Goal: Task Accomplishment & Management: Manage account settings

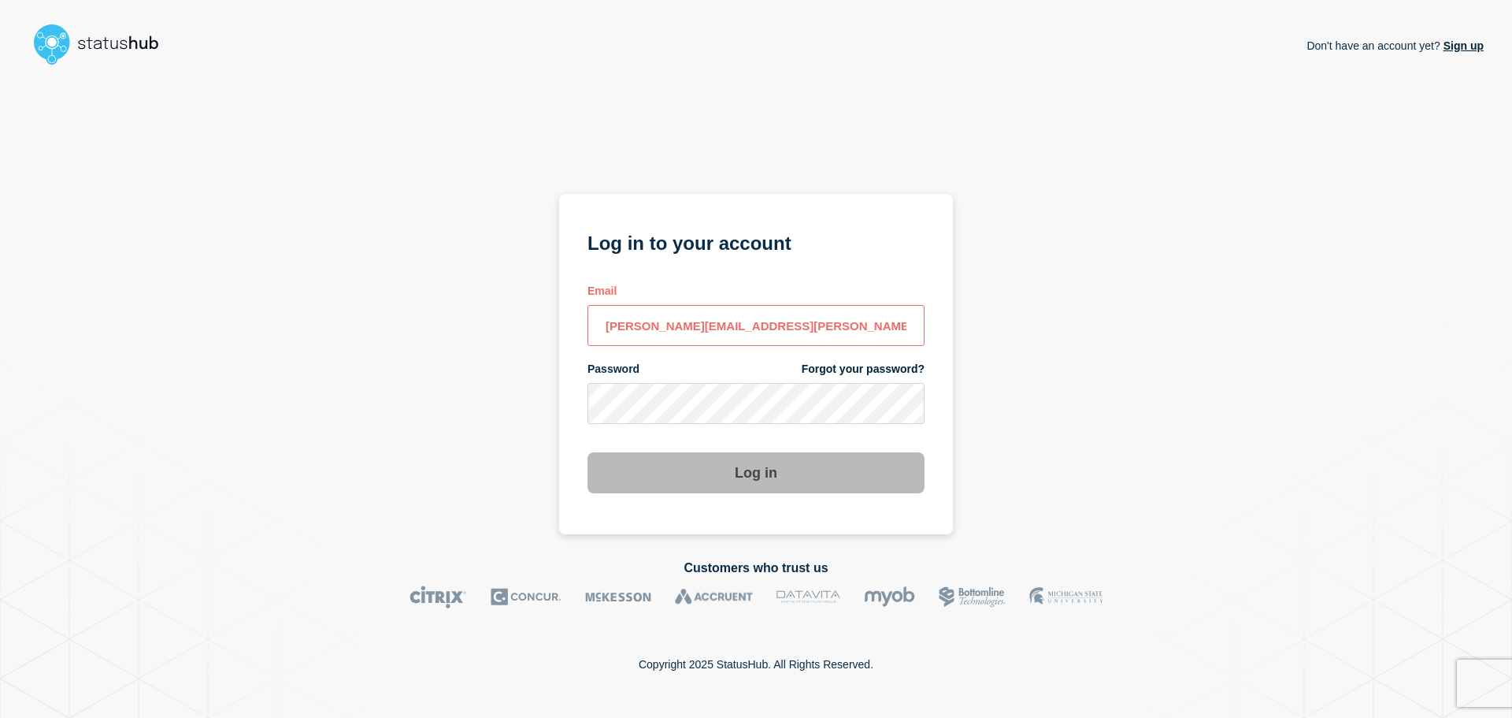
type input "[PERSON_NAME][EMAIL_ADDRESS][PERSON_NAME][DOMAIN_NAME]"
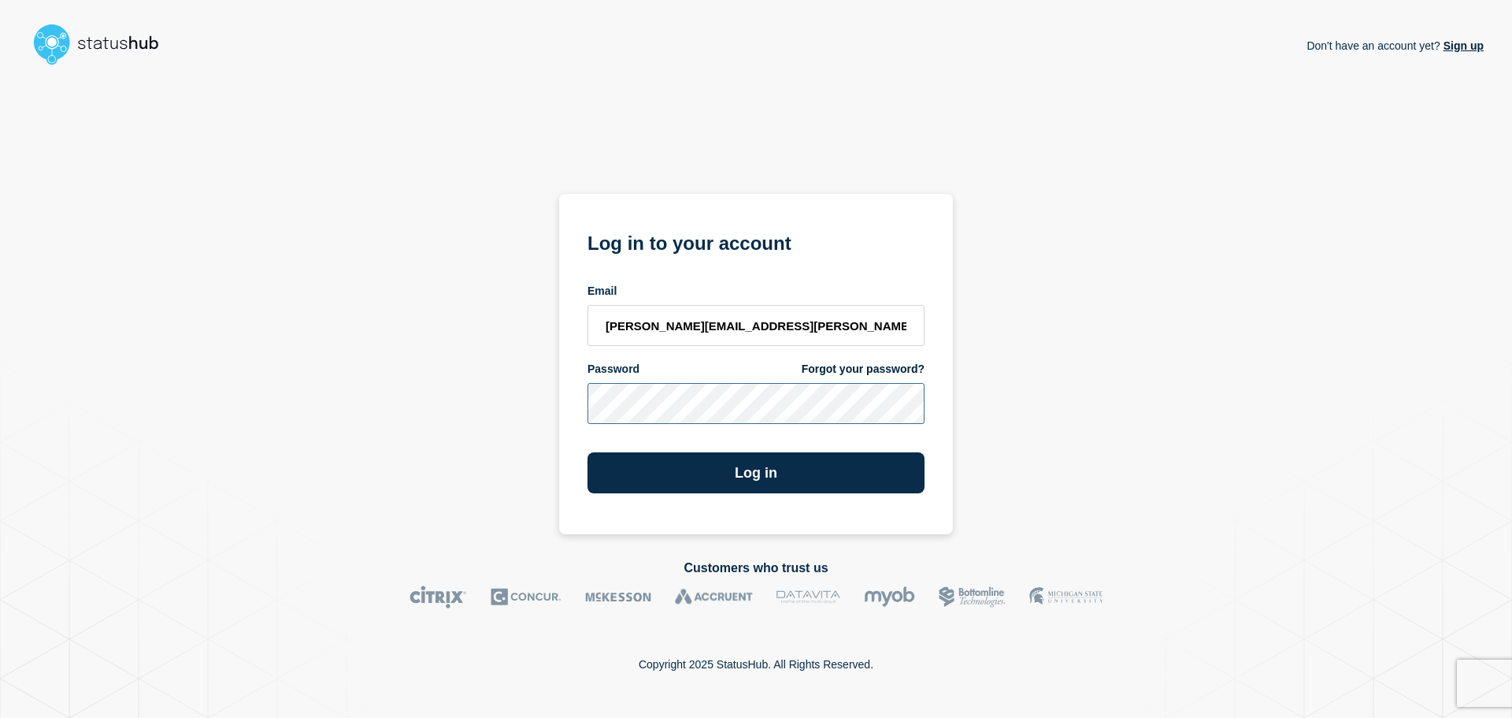
click at [588, 452] on button "Log in" at bounding box center [756, 472] width 337 height 41
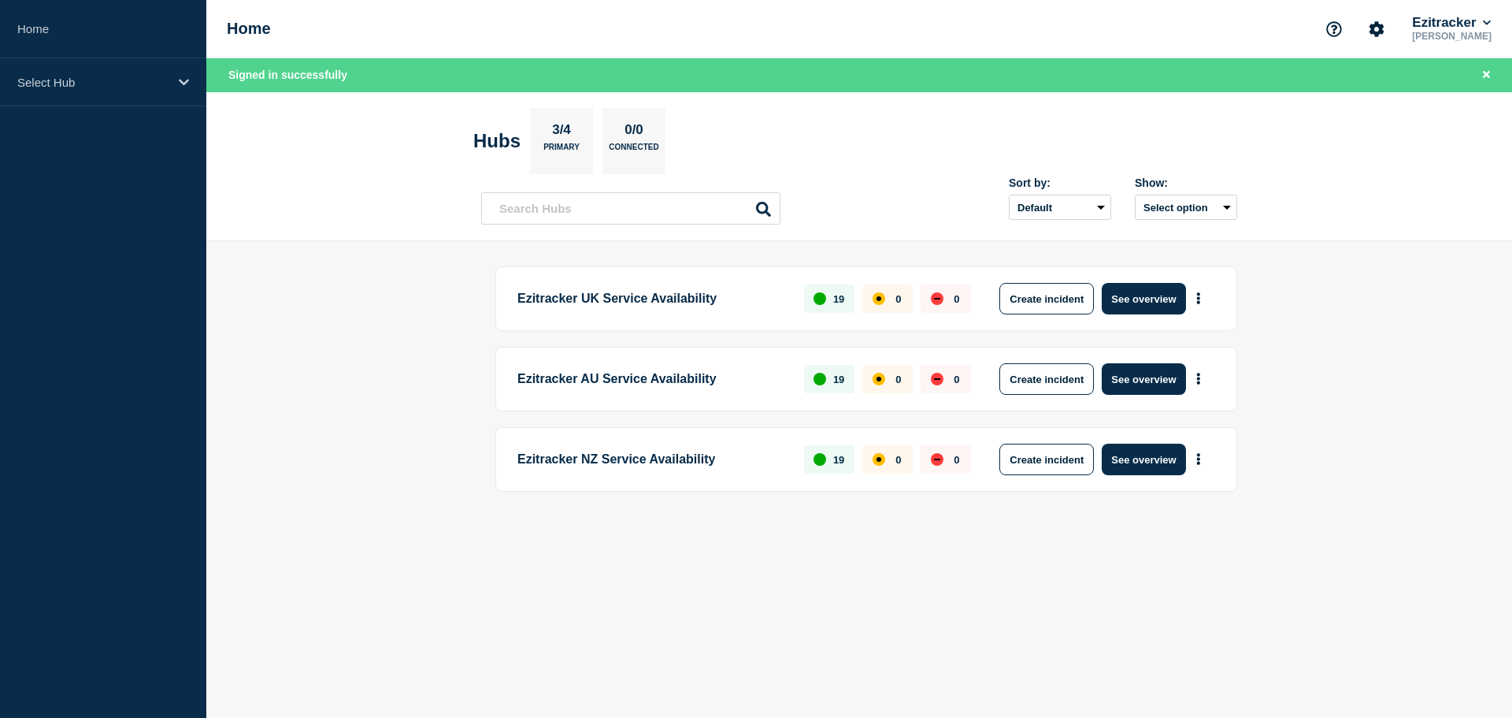
click at [958, 573] on body "Home Select Hub Home Ezitracker Todd Bennett Signed in successfully Hubs 3/4 Pr…" at bounding box center [756, 359] width 1512 height 718
click at [1165, 305] on button "See overview" at bounding box center [1143, 299] width 83 height 32
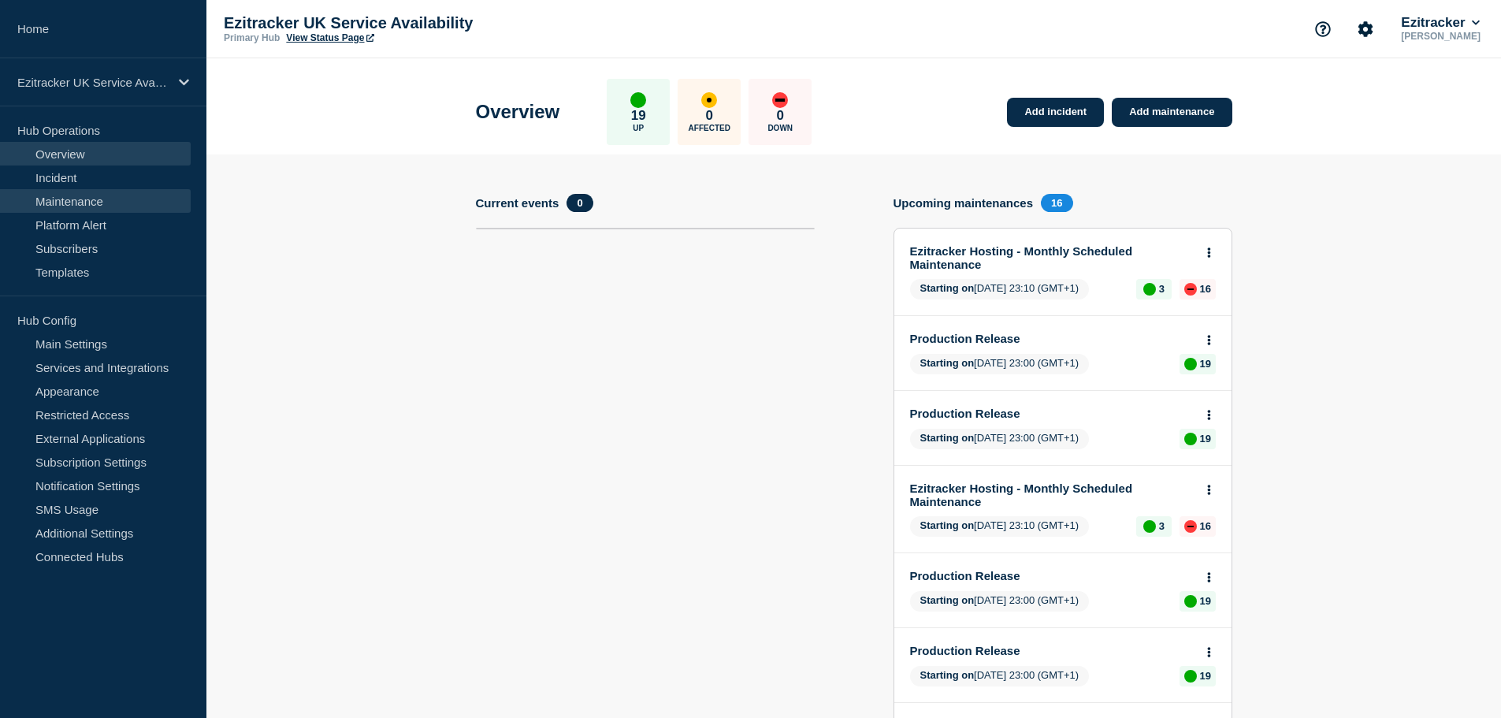
click at [68, 203] on link "Maintenance" at bounding box center [95, 201] width 191 height 24
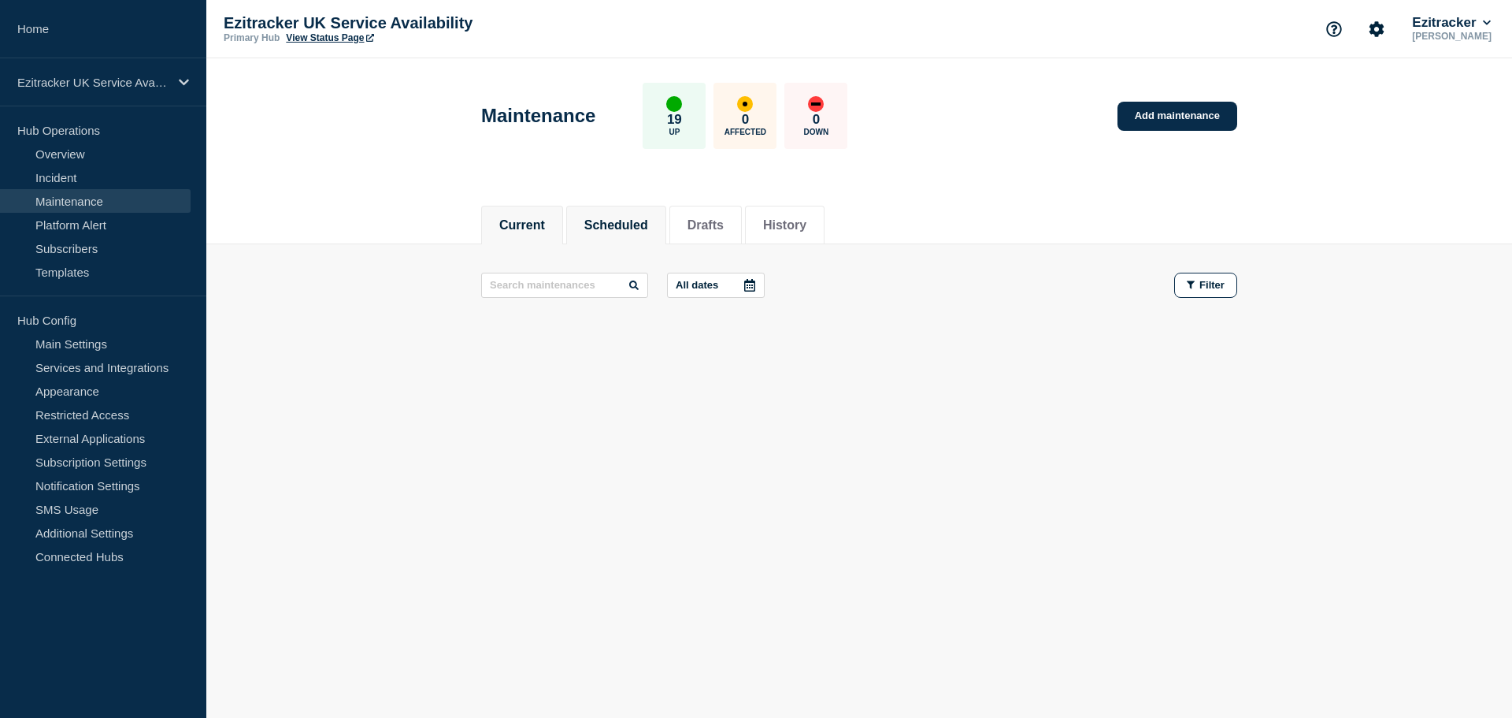
click at [619, 223] on button "Scheduled" at bounding box center [616, 225] width 64 height 14
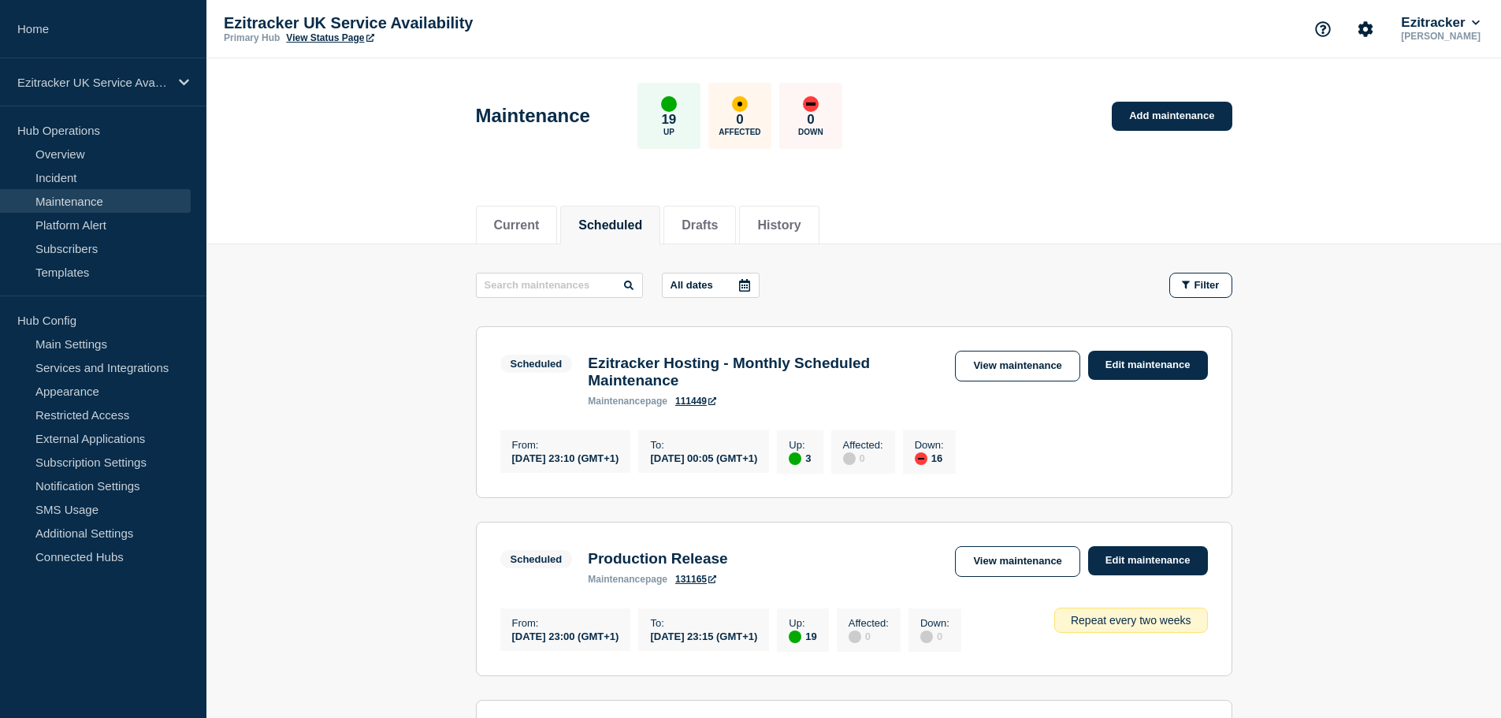
click at [750, 287] on icon at bounding box center [744, 285] width 11 height 13
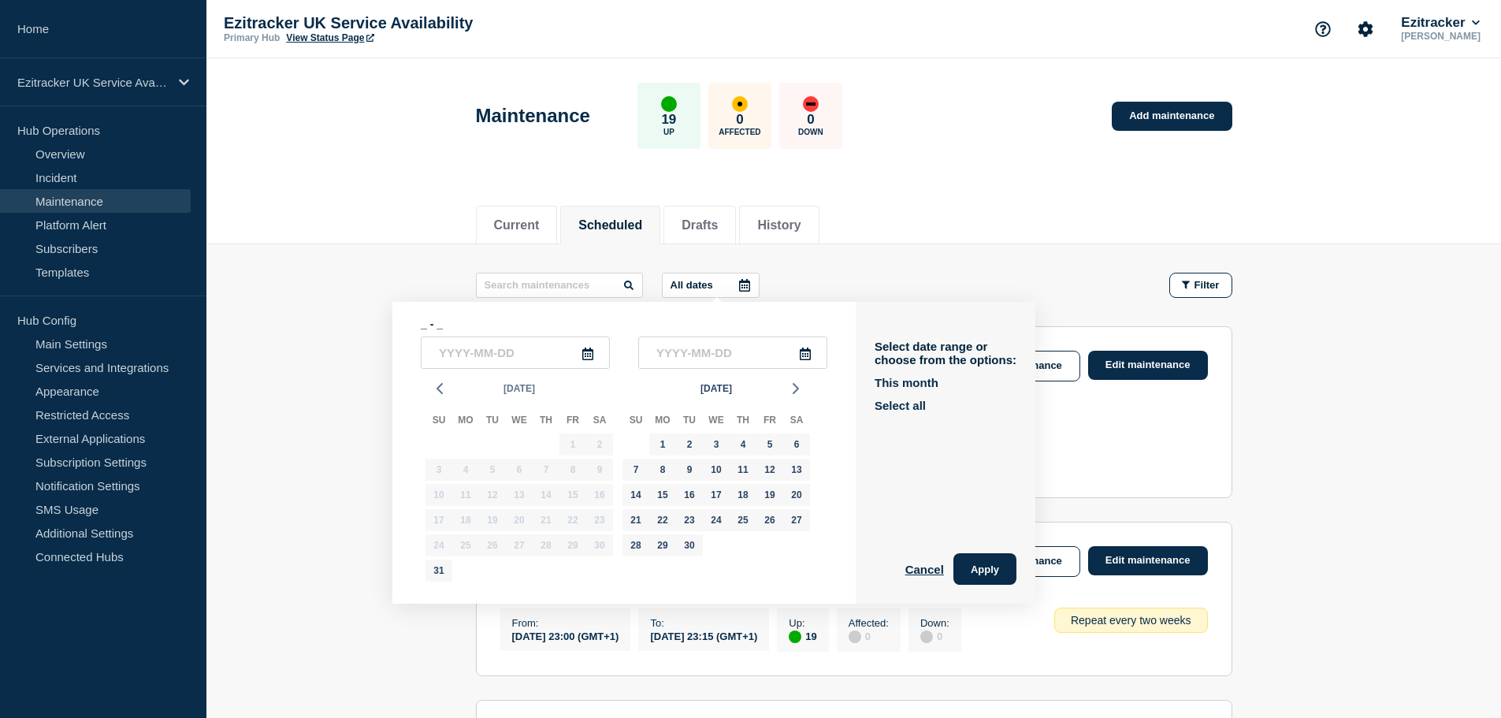
click at [518, 386] on span "Aug 2025" at bounding box center [519, 389] width 32 height 24
click at [523, 423] on button "2025" at bounding box center [519, 424] width 34 height 24
click at [526, 528] on button "2026" at bounding box center [523, 528] width 38 height 24
click at [517, 475] on button "May" at bounding box center [519, 475] width 38 height 24
click at [519, 474] on div "6" at bounding box center [519, 469] width 22 height 22
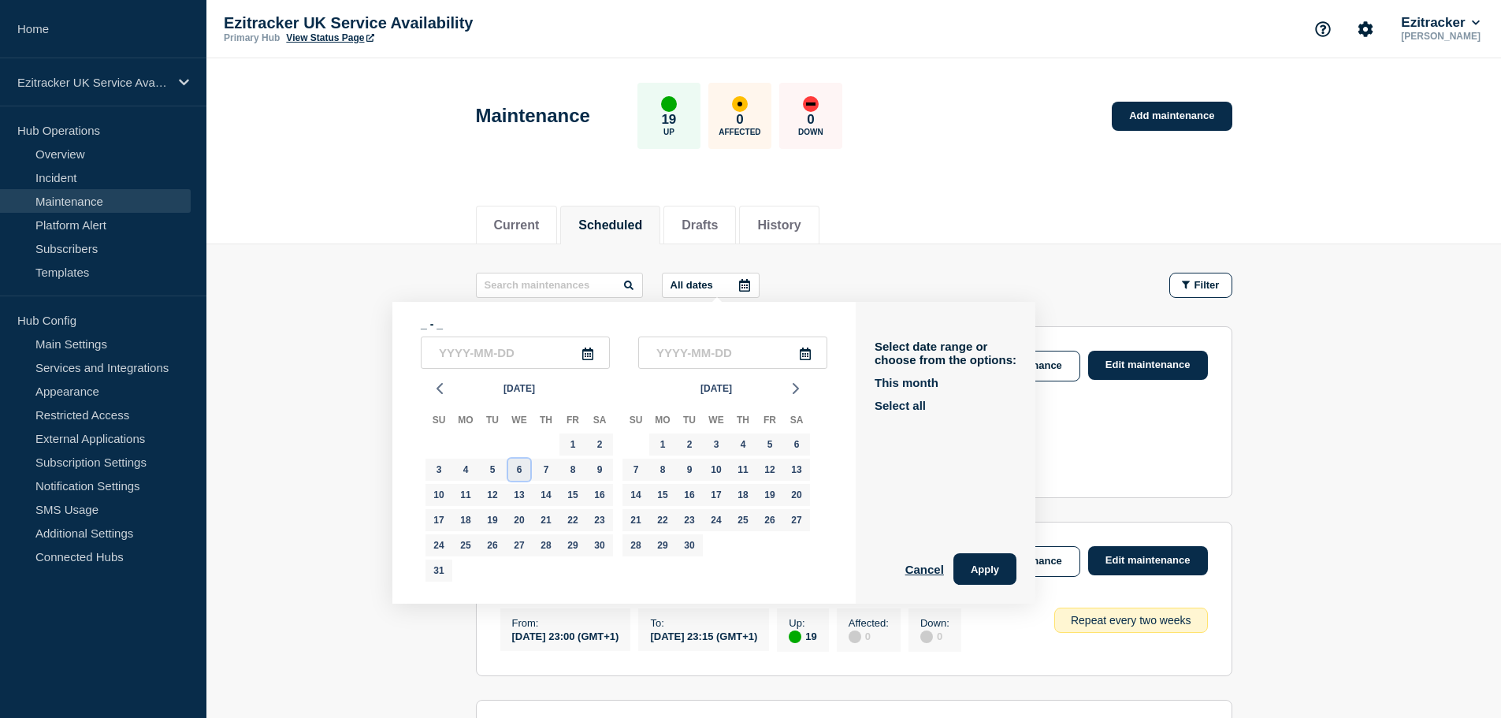
type input "2026-05-06"
click at [714, 358] on input "text" at bounding box center [732, 352] width 189 height 32
type input "2026-10-06"
click at [989, 567] on button "Apply" at bounding box center [984, 569] width 63 height 32
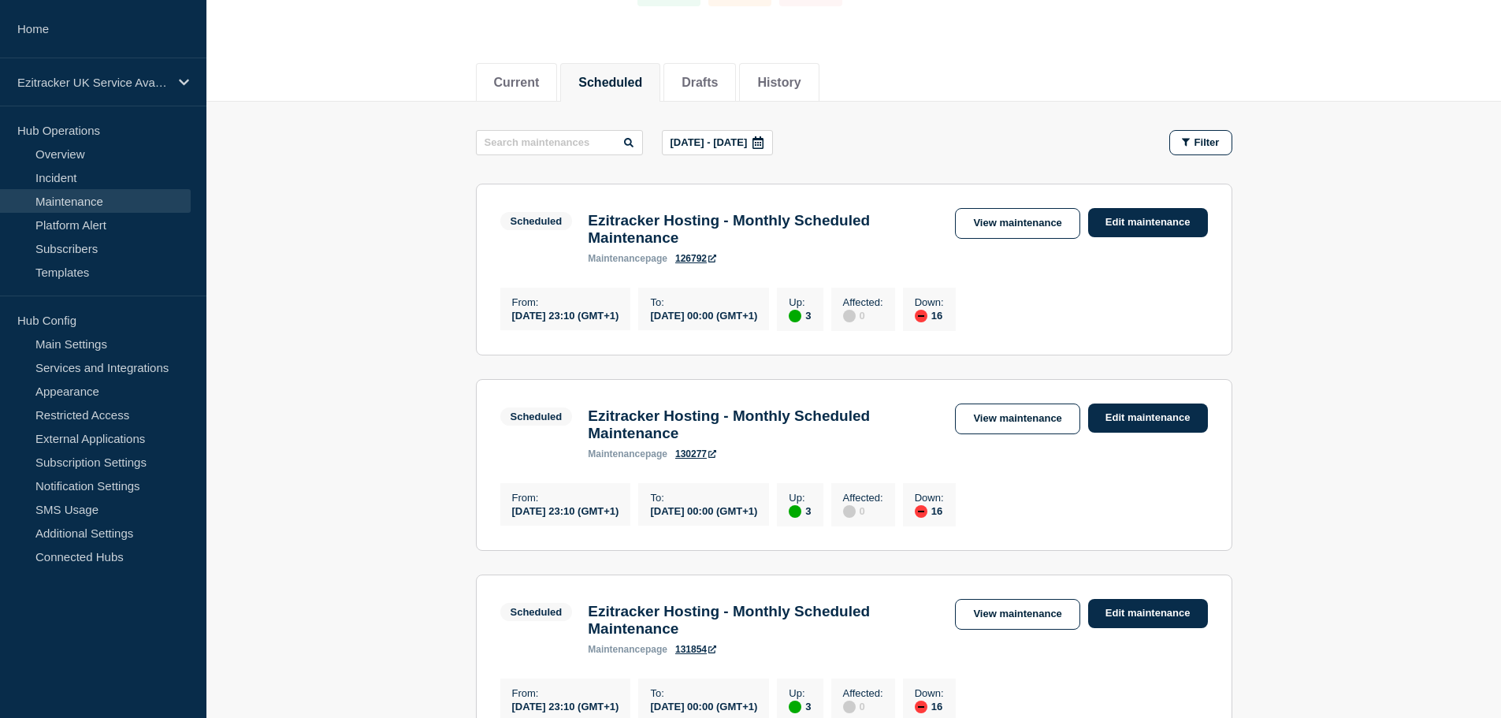
scroll to position [142, 0]
click at [748, 144] on p "May, 6 2026 - Oct, 6 2026" at bounding box center [708, 143] width 77 height 12
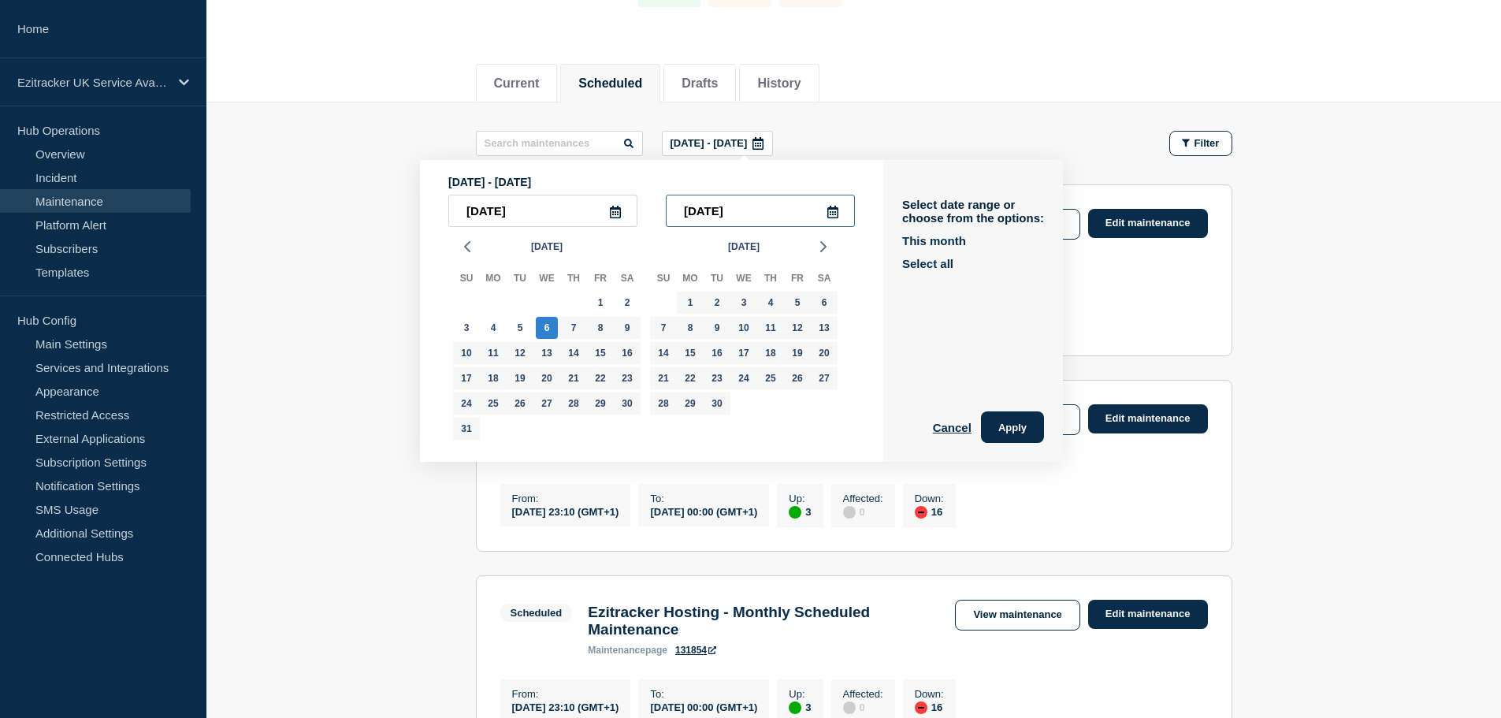
click at [729, 210] on input "2026-10-06" at bounding box center [760, 211] width 189 height 32
type input "2026-11-06"
click at [1016, 423] on button "Apply" at bounding box center [1012, 427] width 63 height 32
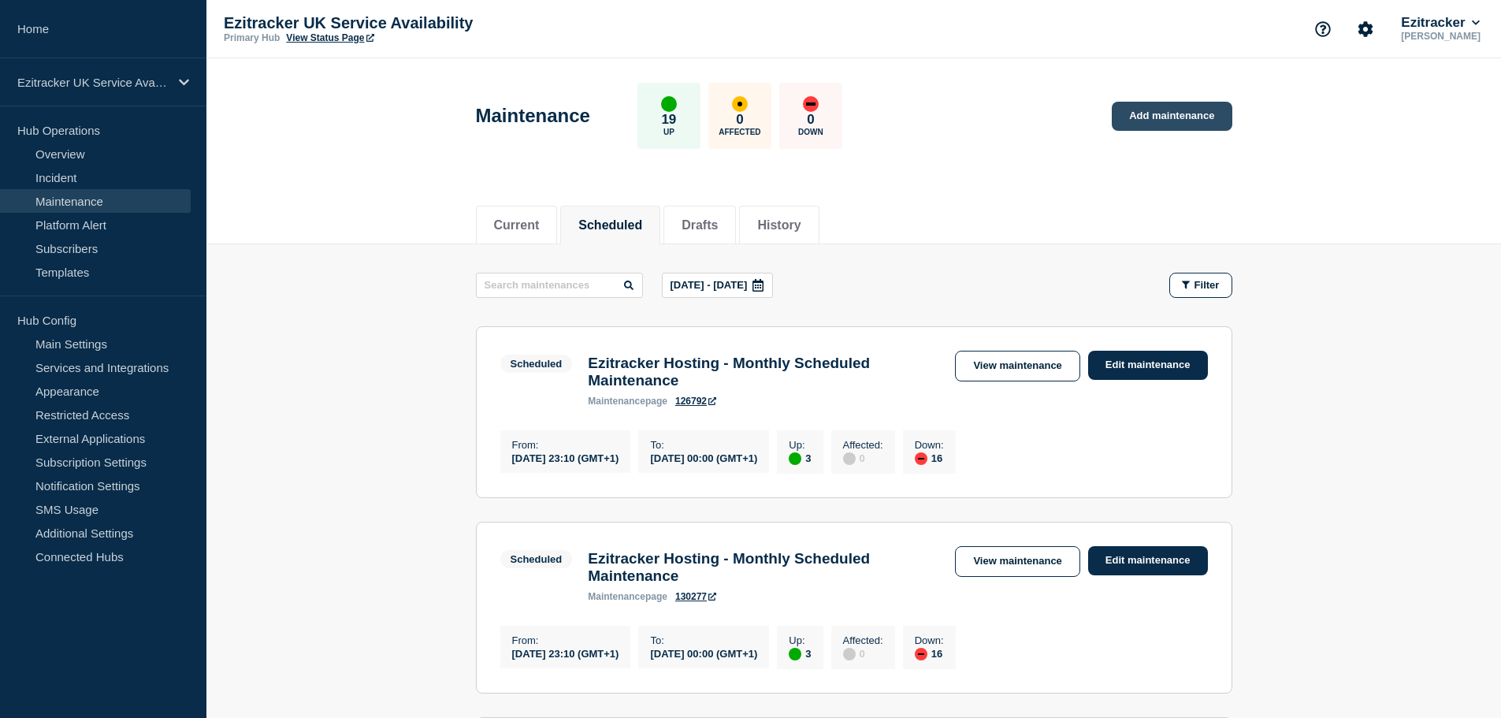
click at [1170, 117] on link "Add maintenance" at bounding box center [1171, 116] width 120 height 29
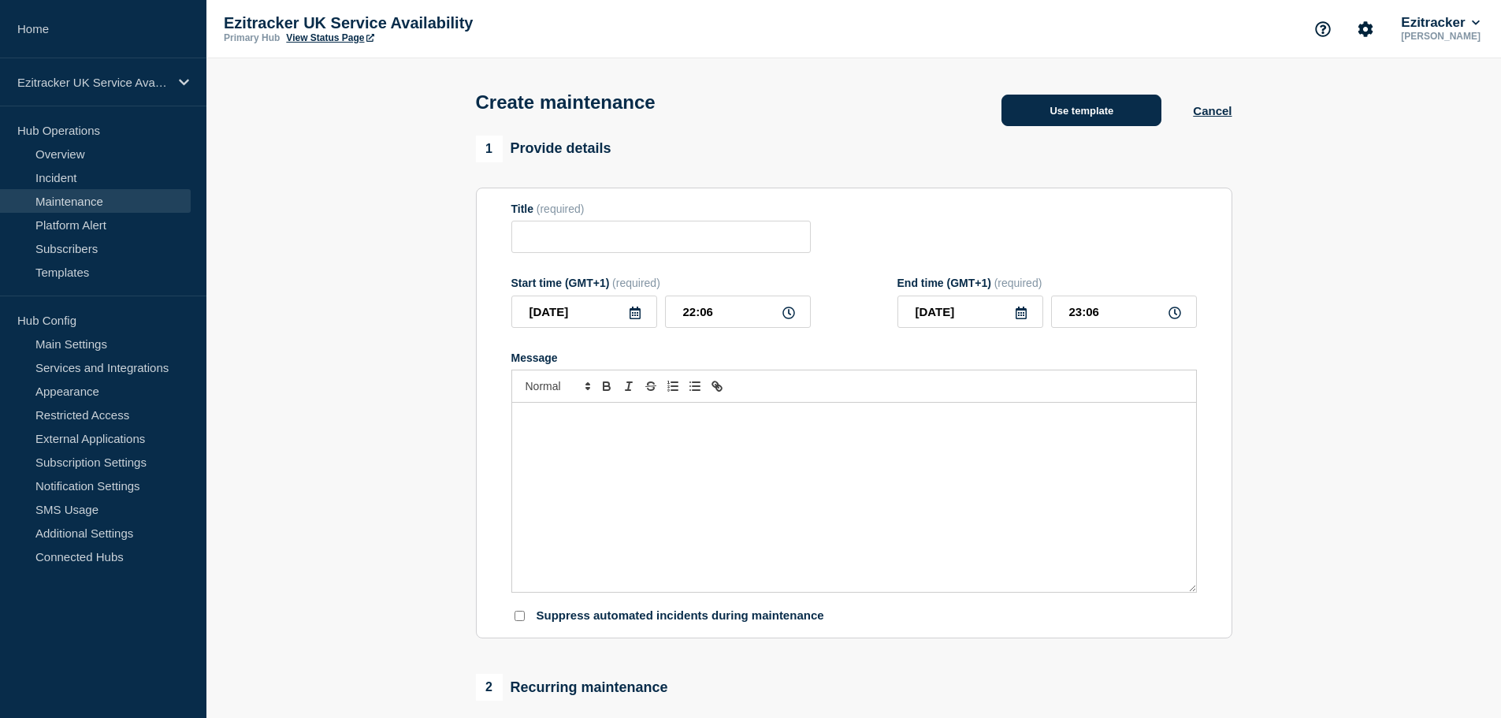
click at [1073, 121] on button "Use template" at bounding box center [1081, 111] width 160 height 32
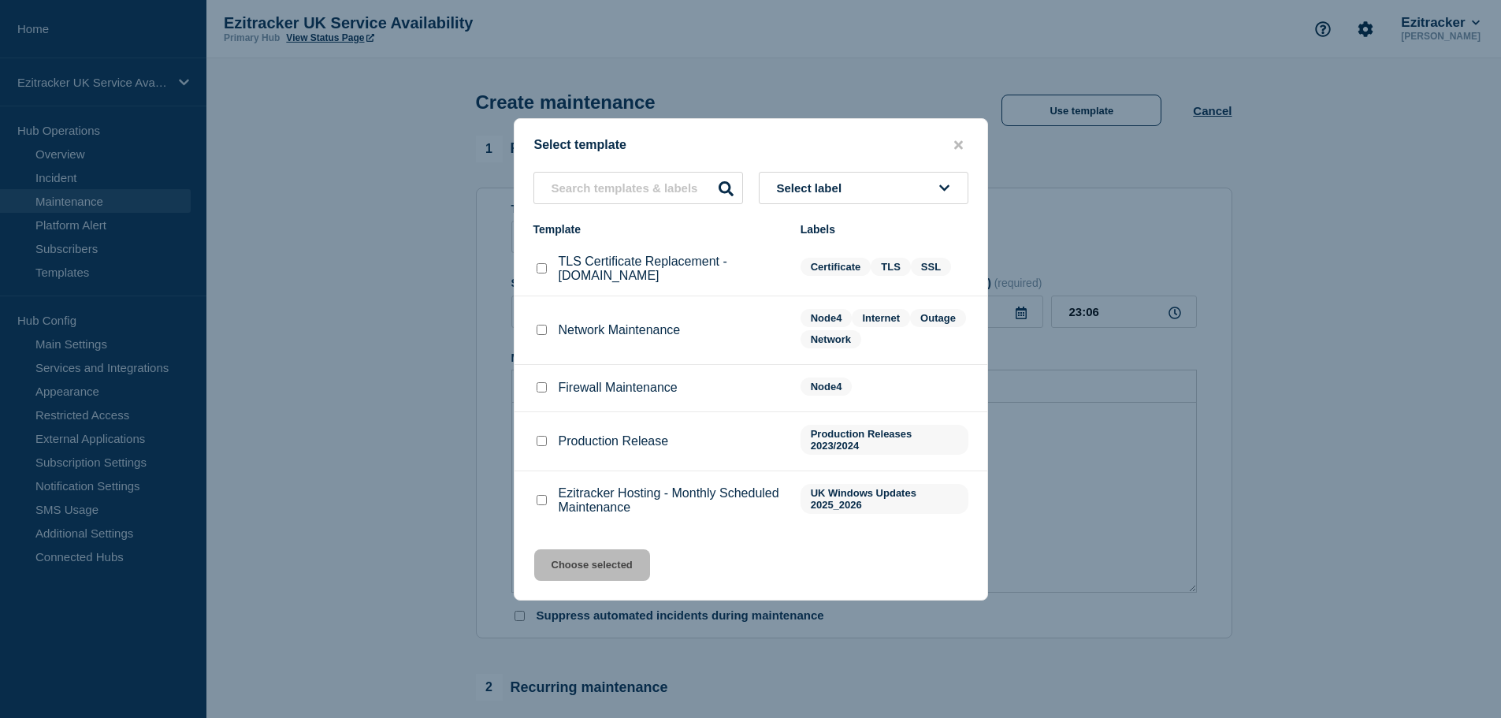
click at [614, 489] on p "Ezitracker Hosting - Monthly Scheduled Maintenance" at bounding box center [671, 500] width 226 height 28
click at [540, 505] on input "Ezitracker Hosting - Monthly Scheduled Maintenance checkbox" at bounding box center [541, 500] width 10 height 10
checkbox input "true"
click at [613, 576] on button "Choose selected" at bounding box center [592, 565] width 116 height 32
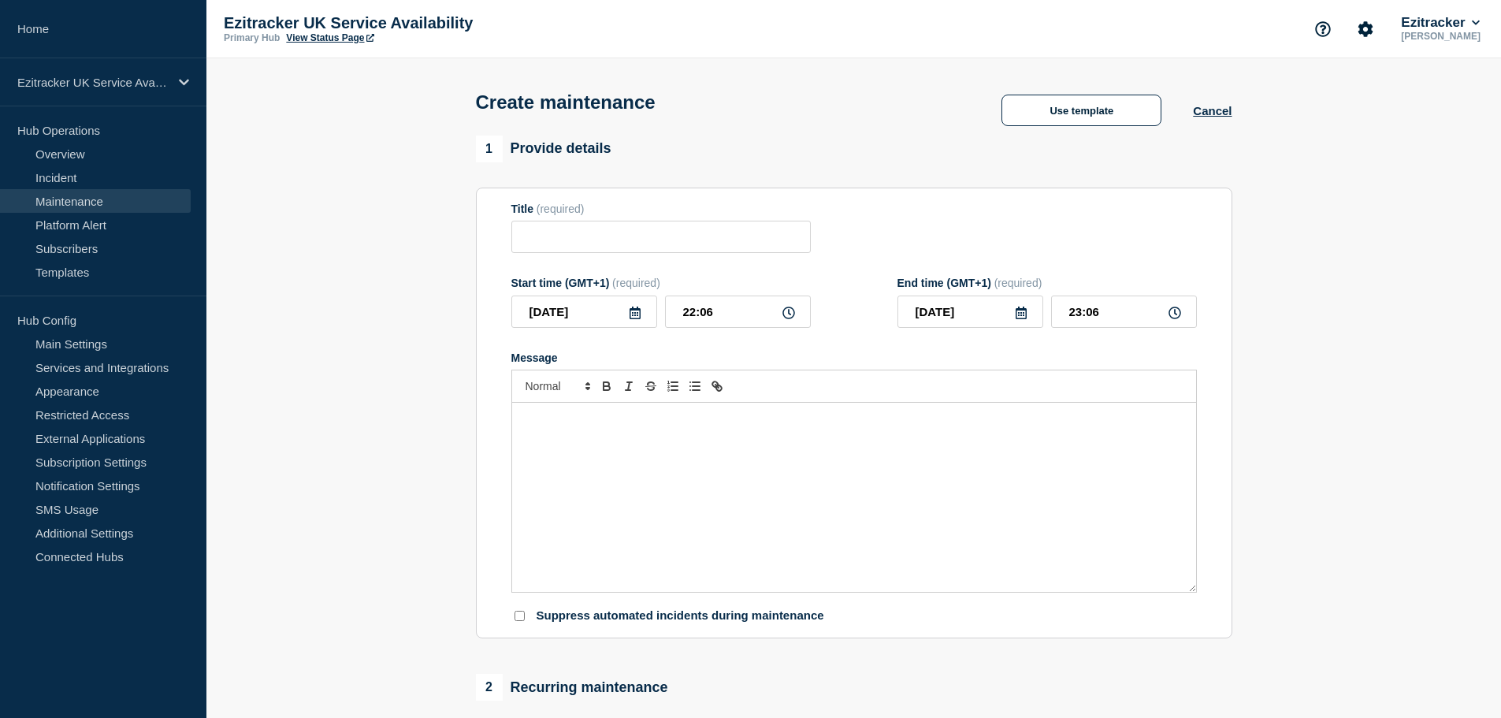
type input "Ezitracker Hosting - Monthly Scheduled Maintenance"
type input "22:56"
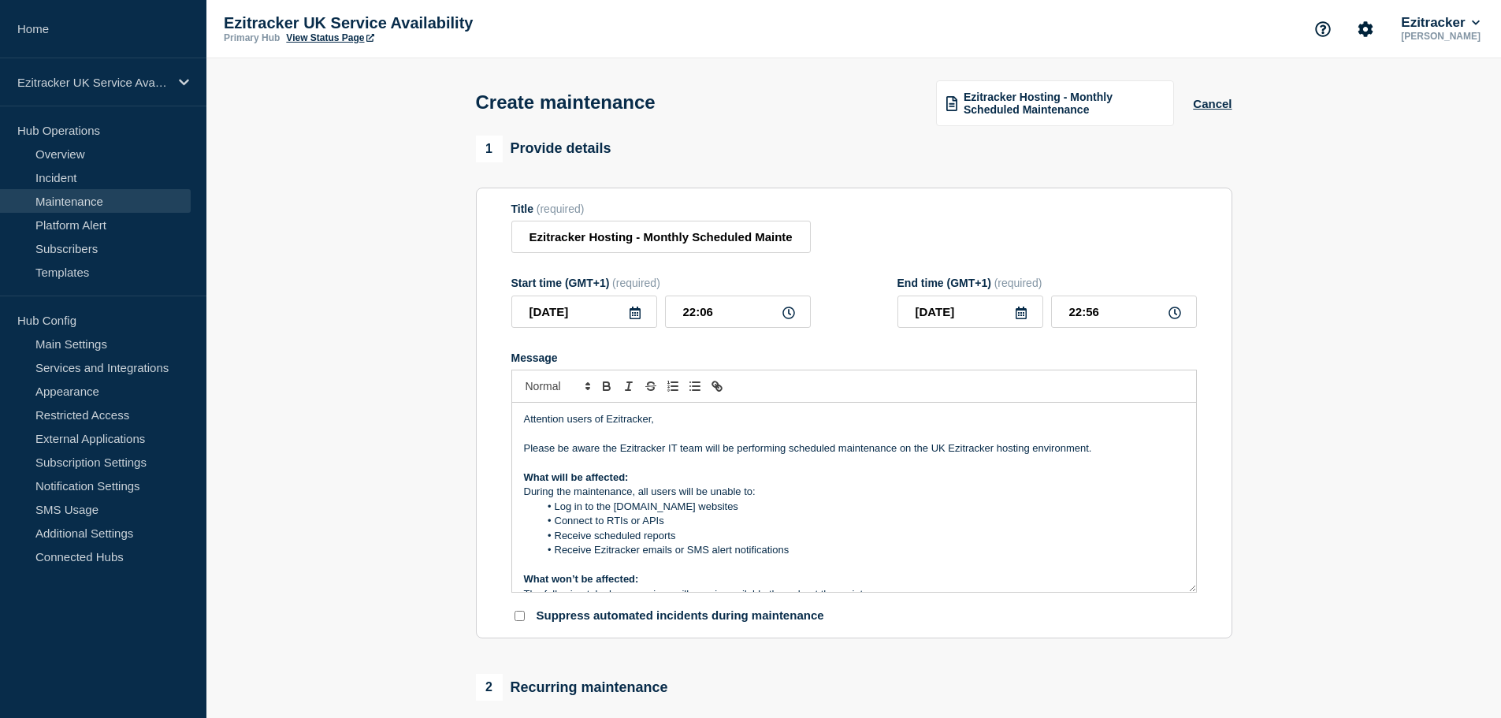
click at [636, 319] on icon at bounding box center [634, 312] width 11 height 13
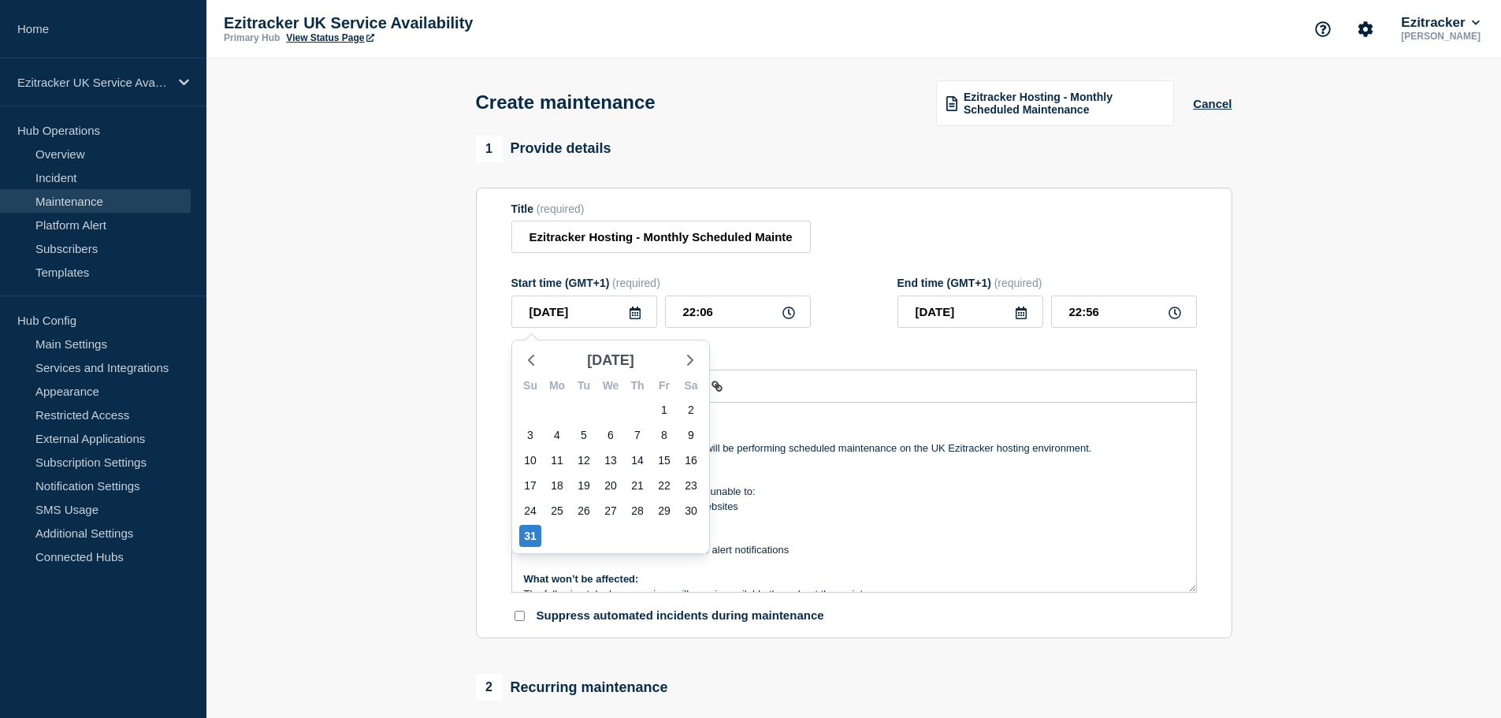
click at [633, 360] on span "Aug 2025" at bounding box center [610, 360] width 47 height 24
click at [612, 401] on button "2025" at bounding box center [610, 396] width 34 height 24
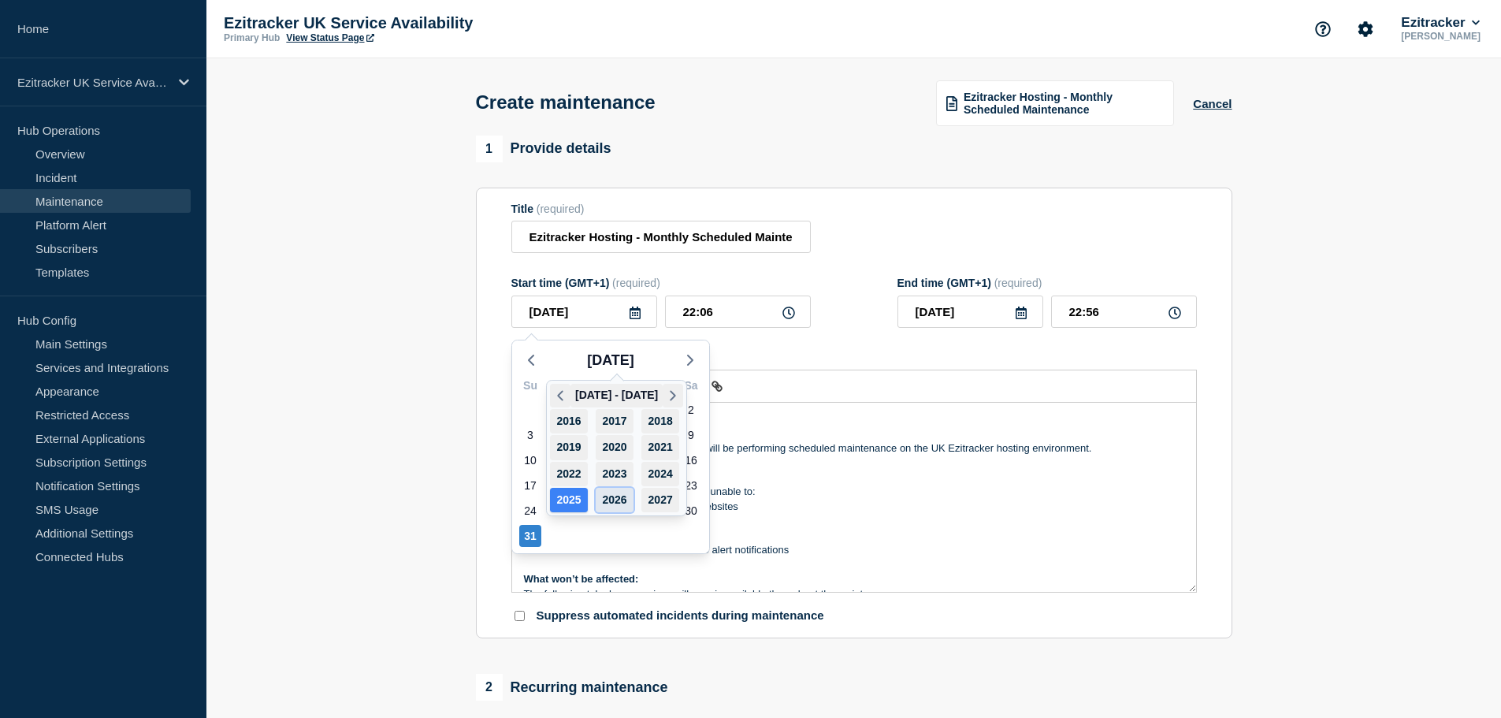
click at [611, 504] on button "2026" at bounding box center [614, 500] width 38 height 24
click at [652, 444] on button "Jun" at bounding box center [652, 447] width 38 height 24
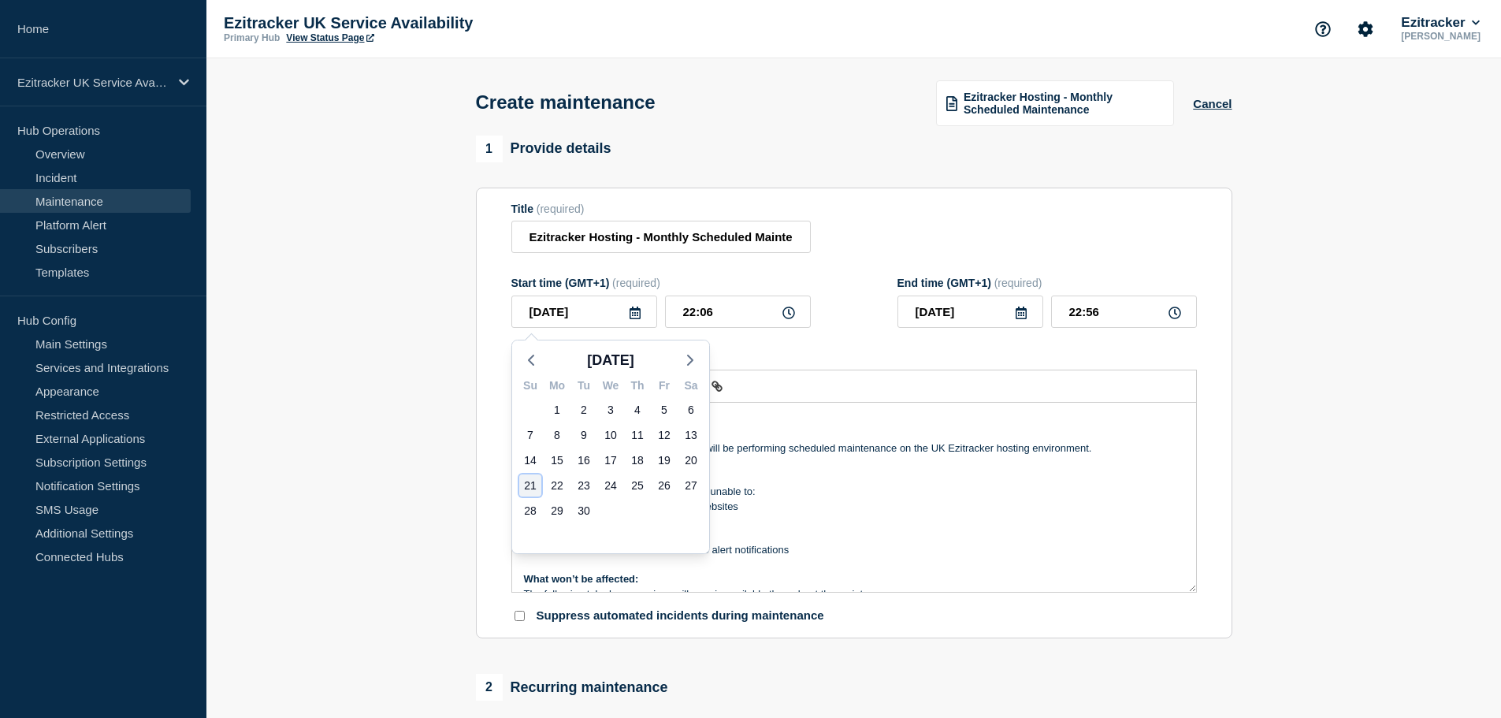
click at [530, 488] on div "21" at bounding box center [530, 485] width 22 height 22
type input "2026-06-21"
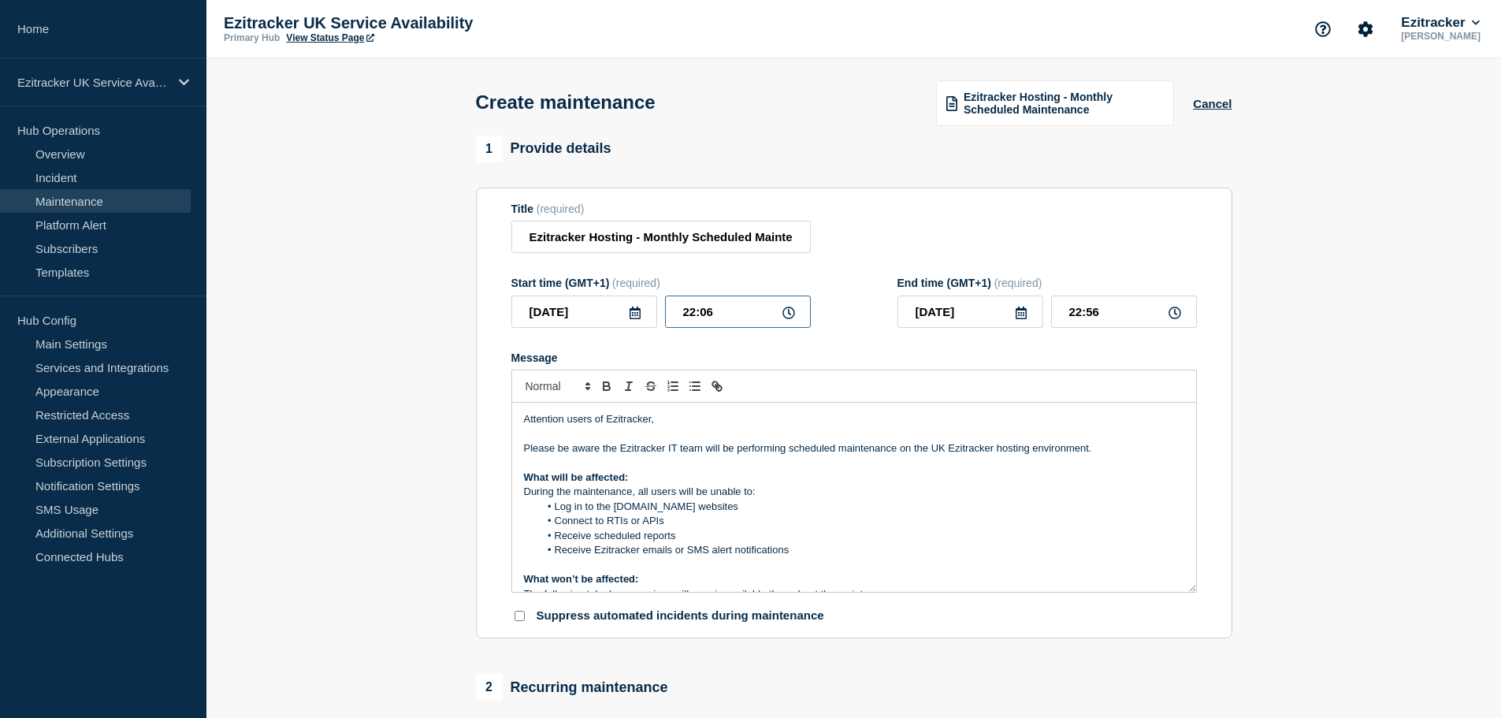
drag, startPoint x: 683, startPoint y: 315, endPoint x: 751, endPoint y: 322, distance: 68.9
click at [751, 322] on input "22:06" at bounding box center [738, 311] width 146 height 32
type input "23:10"
type input "2026-06-22"
type input "00:00"
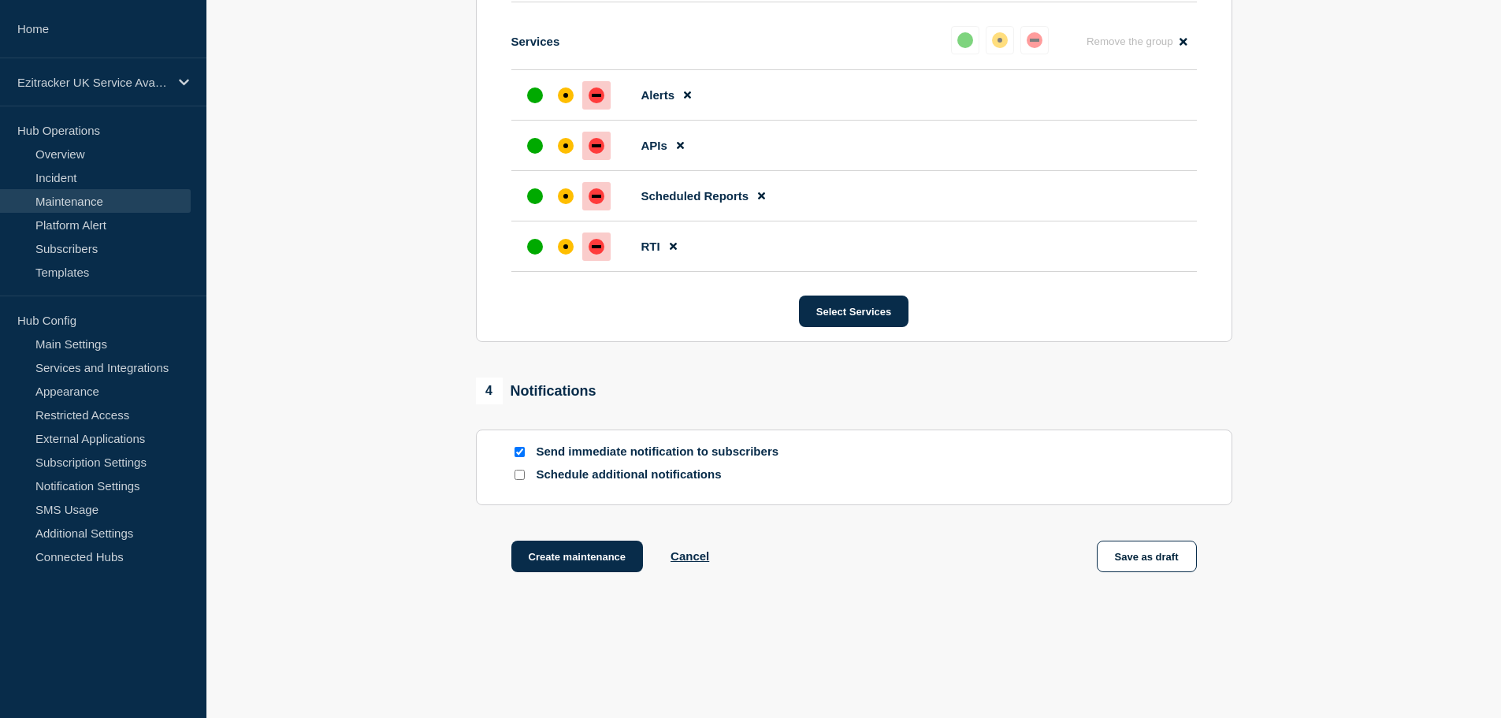
scroll to position [1811, 0]
click at [523, 454] on input "Send immediate notification to subscribers" at bounding box center [519, 451] width 10 height 10
checkbox input "false"
click at [519, 475] on input "Schedule additional notifications" at bounding box center [519, 474] width 10 height 10
checkbox input "true"
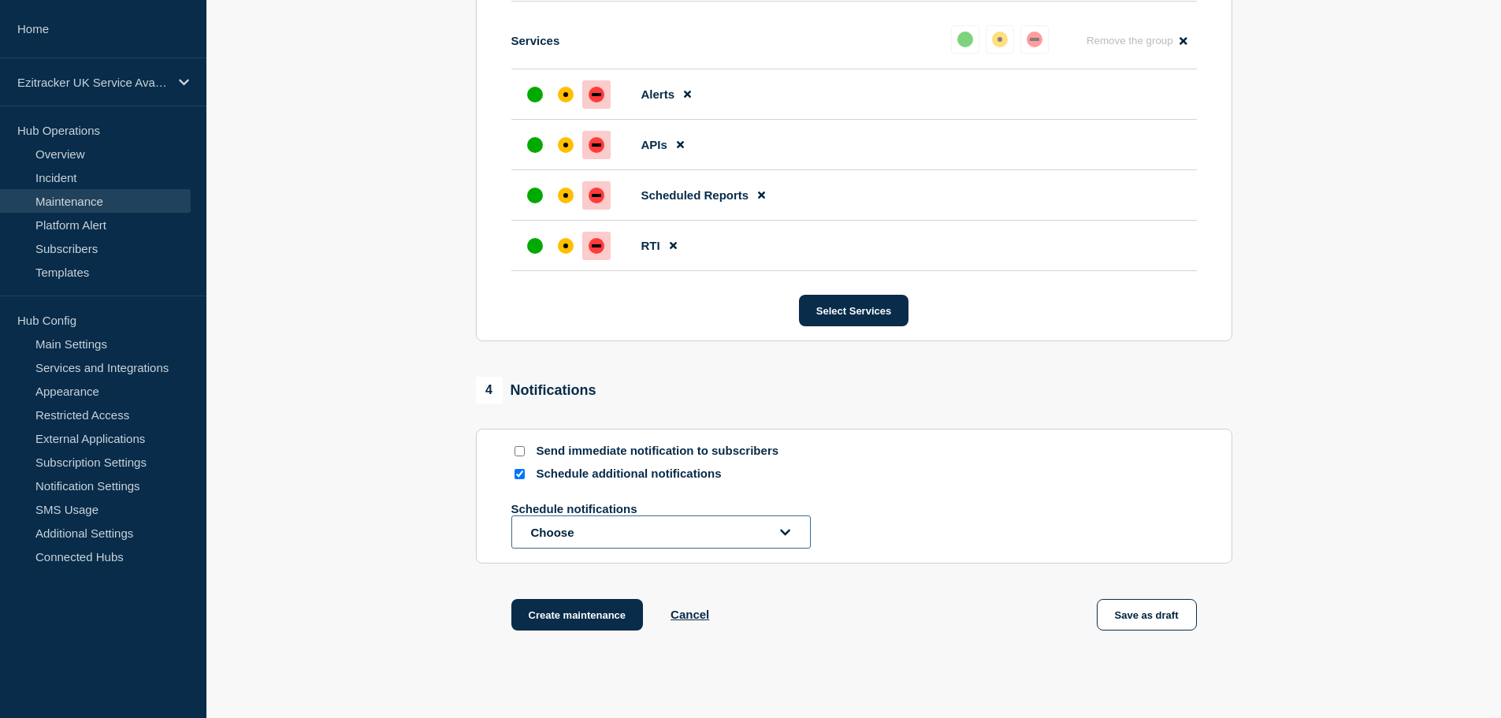
click at [589, 539] on button "Choose" at bounding box center [660, 531] width 299 height 33
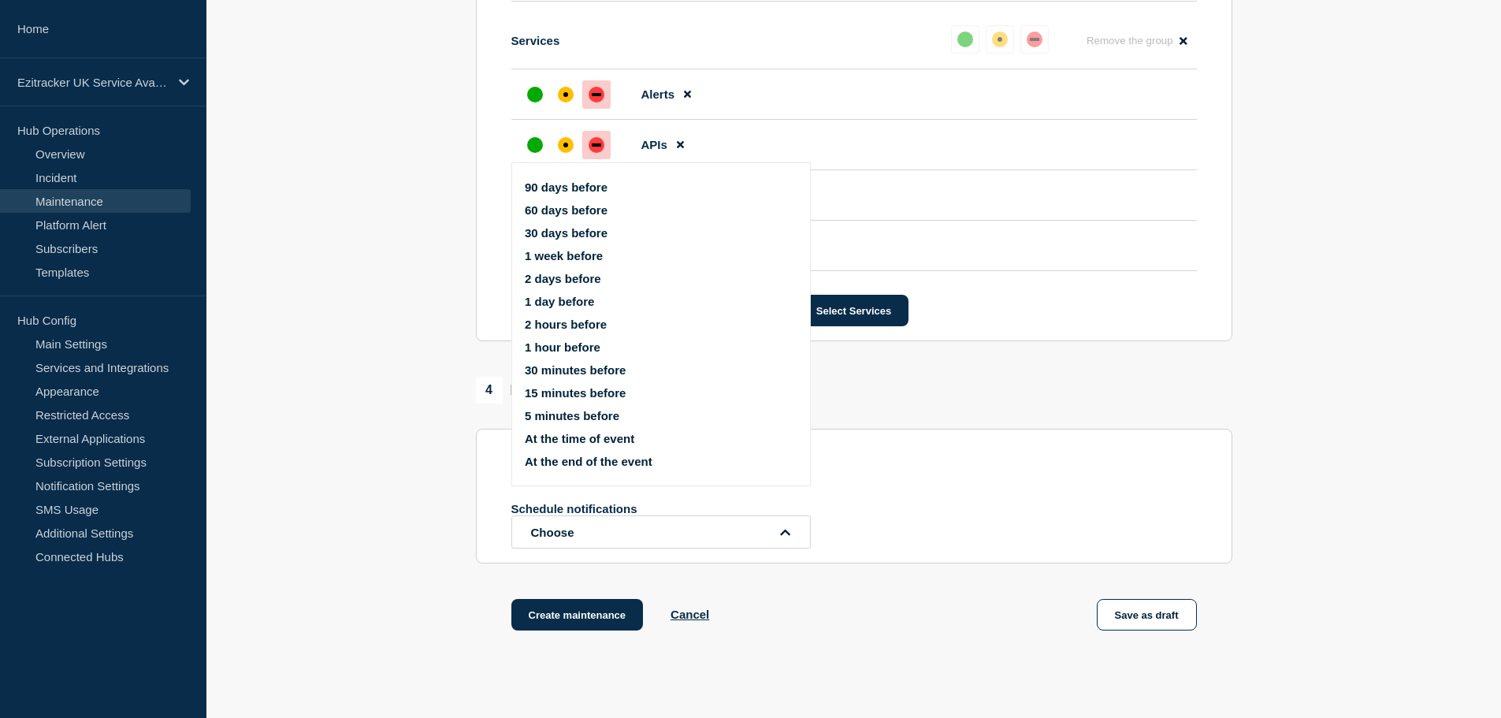
click at [600, 251] on button "1 week before" at bounding box center [564, 255] width 78 height 13
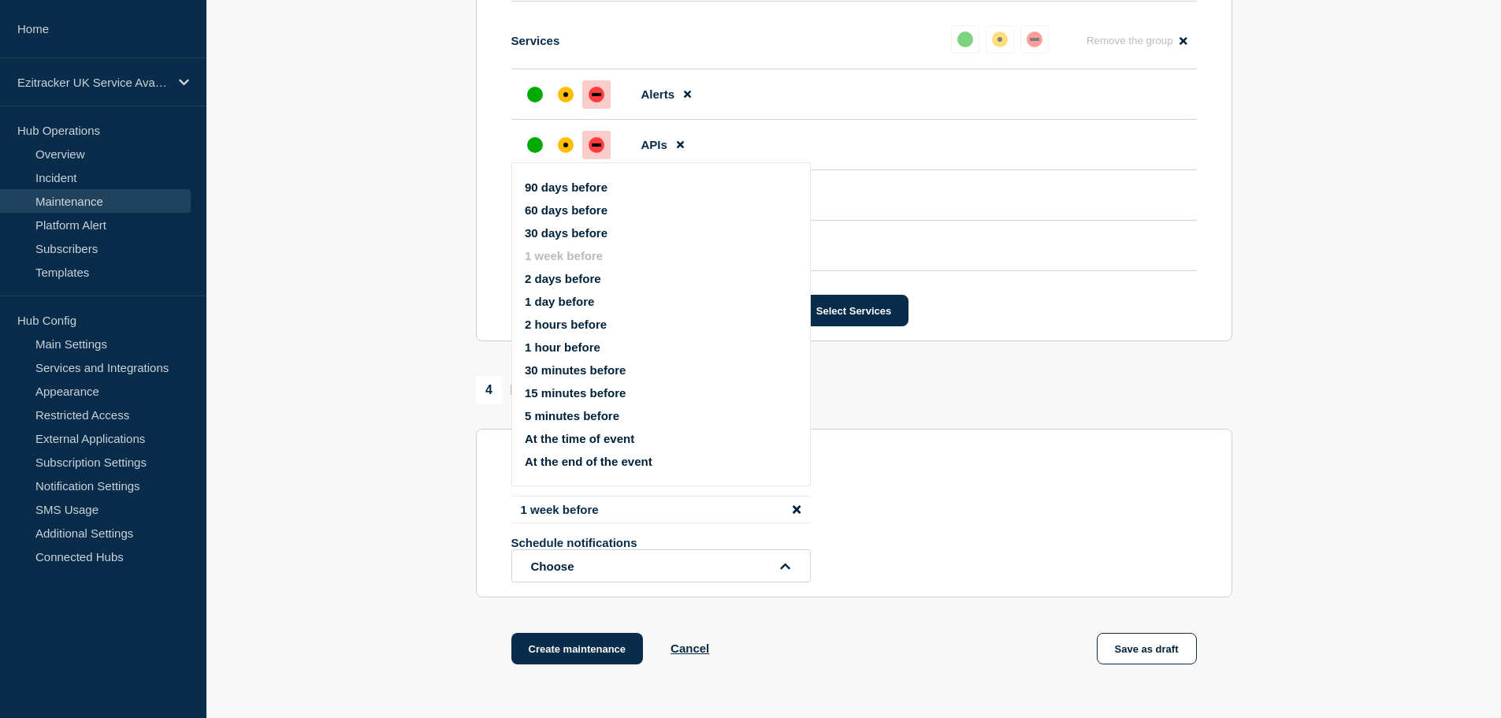
click at [595, 307] on li "1 day before" at bounding box center [674, 301] width 299 height 13
click at [571, 296] on button "1 day before" at bounding box center [559, 301] width 69 height 13
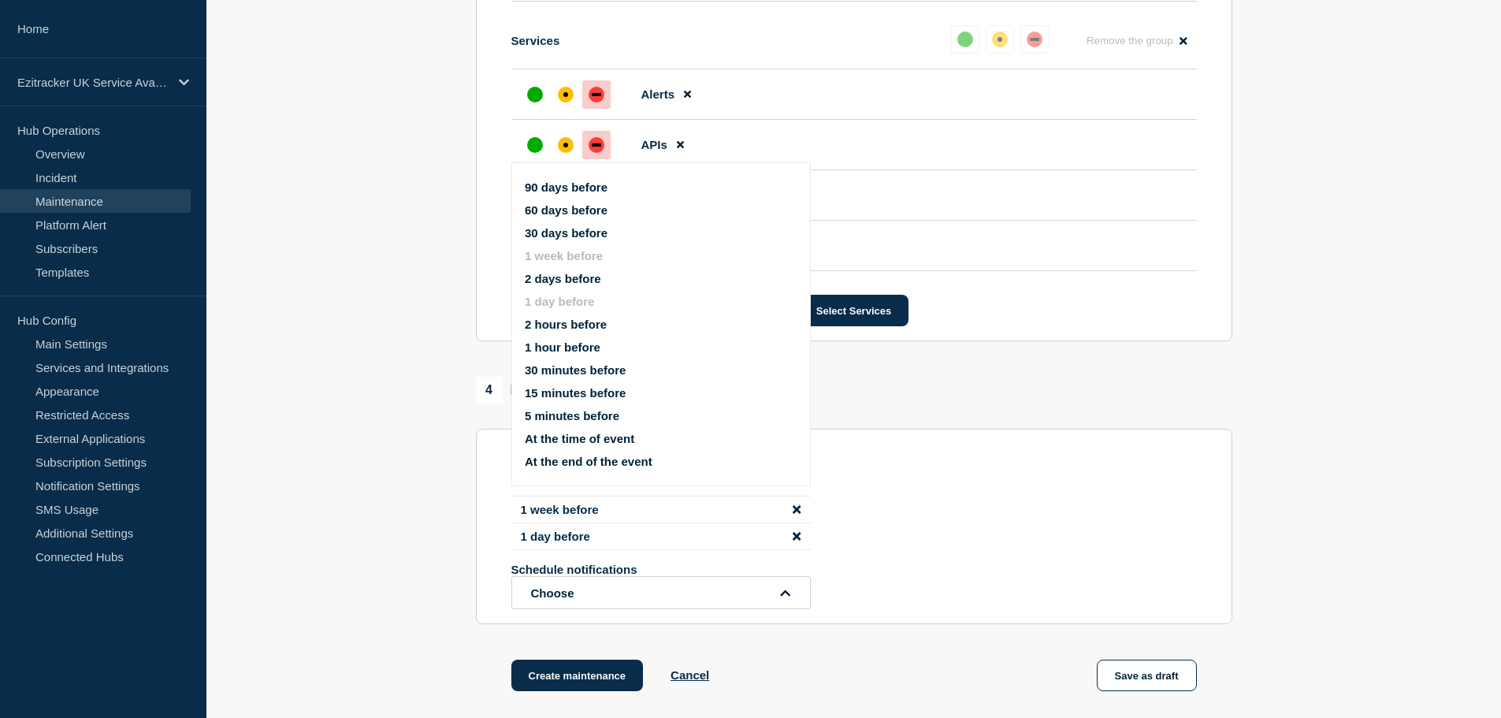
click at [577, 347] on button "1 hour before" at bounding box center [563, 346] width 76 height 13
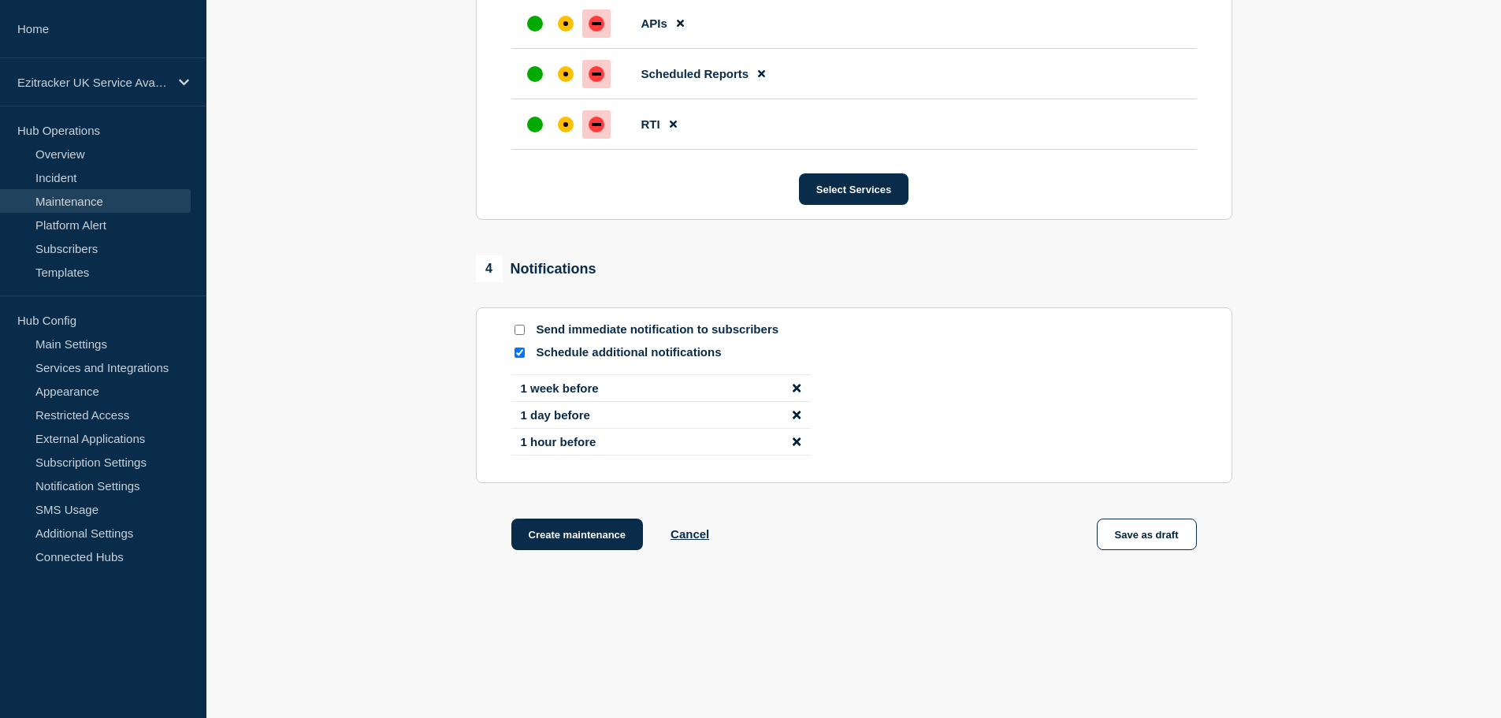
scroll to position [1949, 0]
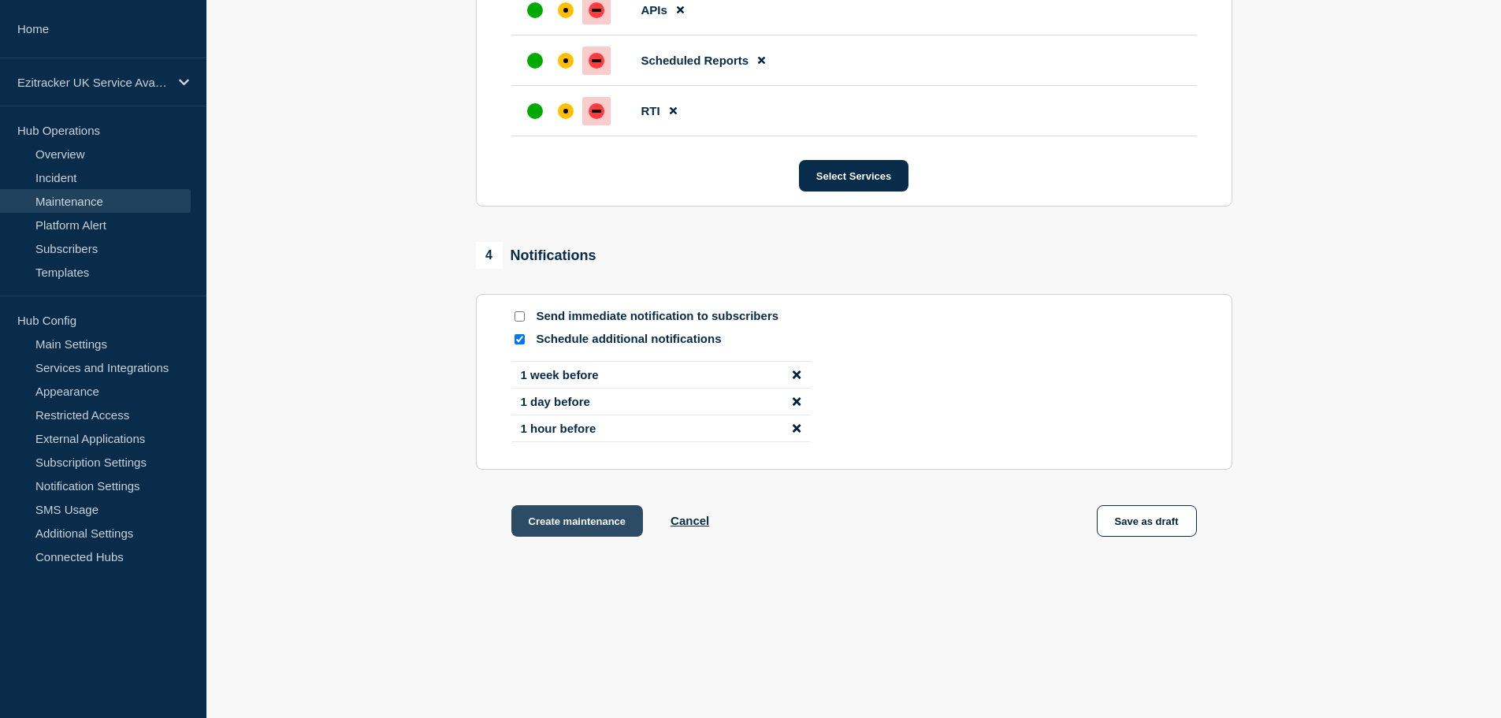
click at [544, 525] on button "Create maintenance" at bounding box center [577, 521] width 132 height 32
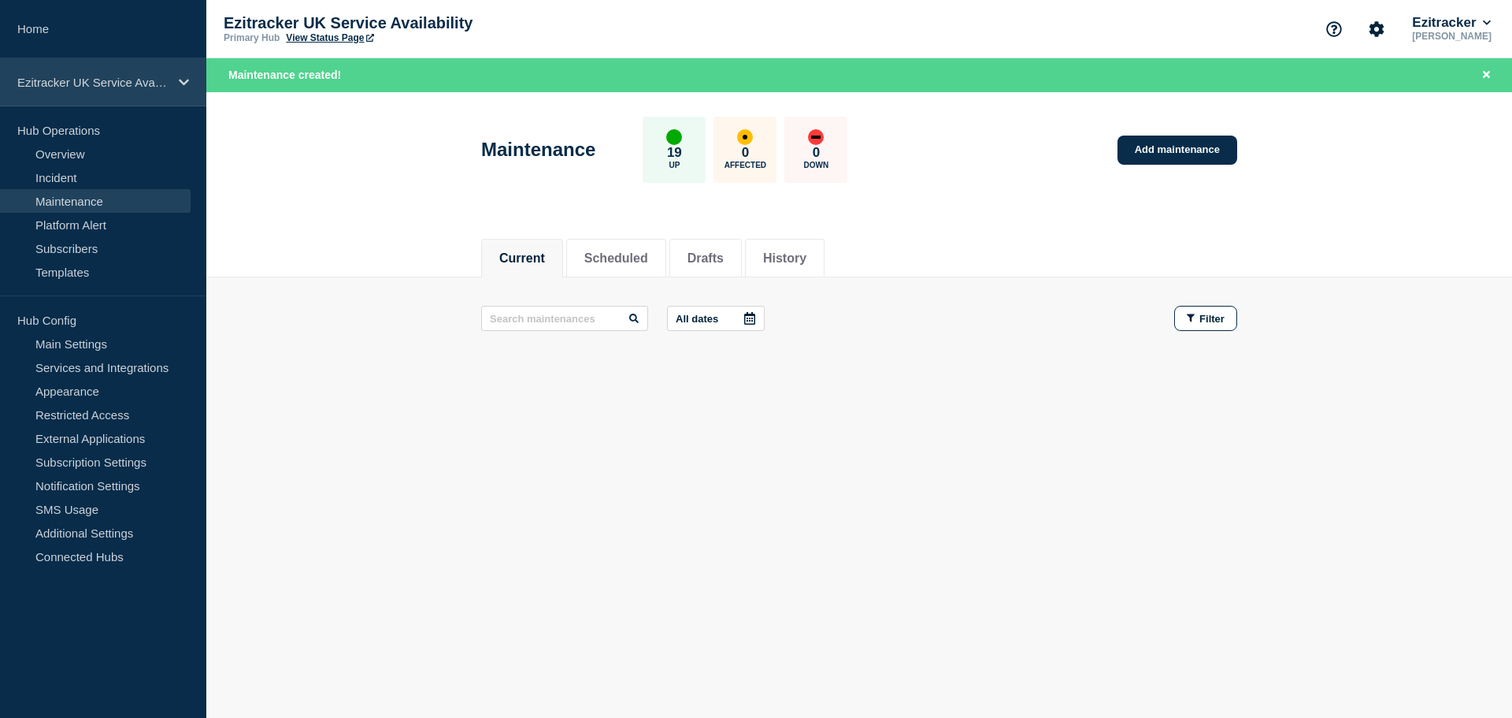
click at [176, 84] on div "Ezitracker UK Service Availability" at bounding box center [103, 82] width 206 height 48
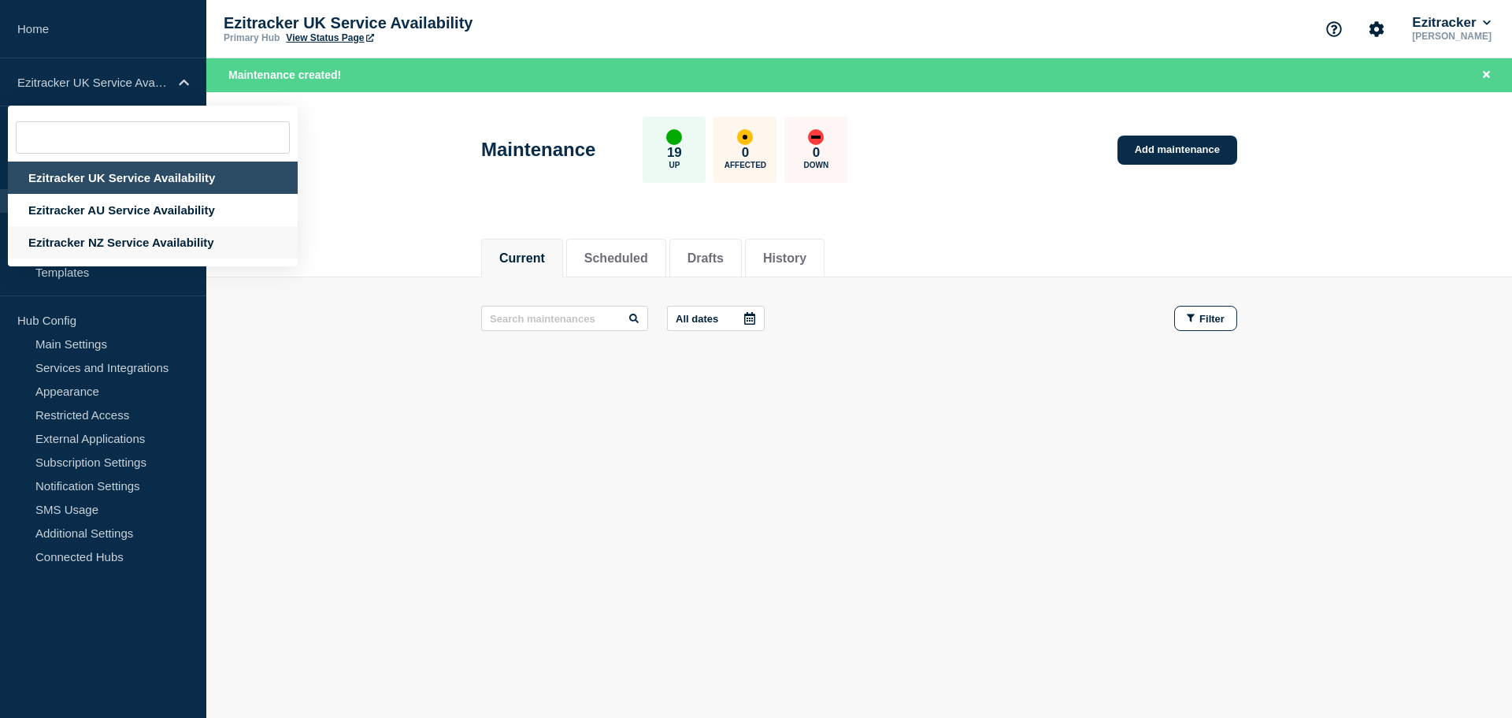
click at [138, 238] on div "Ezitracker NZ Service Availability" at bounding box center [153, 242] width 290 height 32
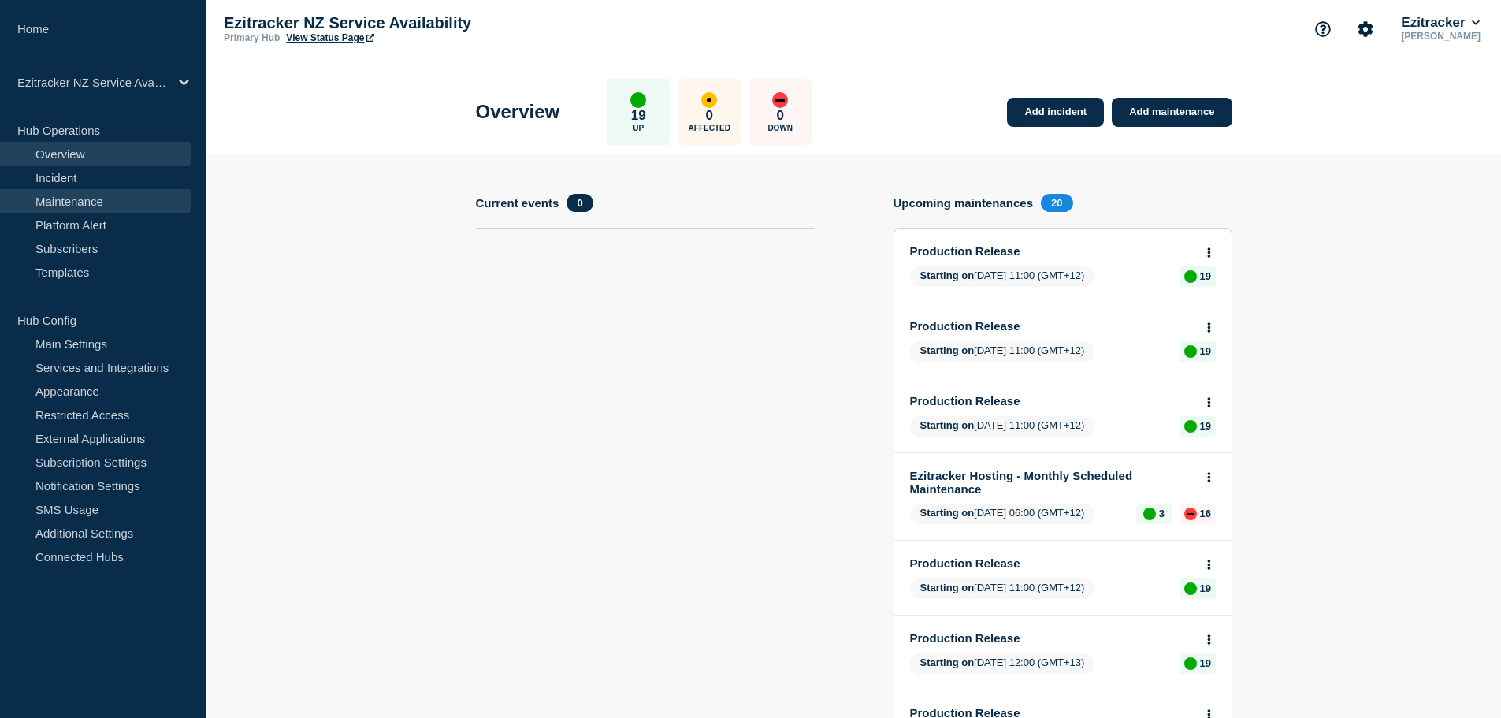
click at [125, 210] on link "Maintenance" at bounding box center [95, 201] width 191 height 24
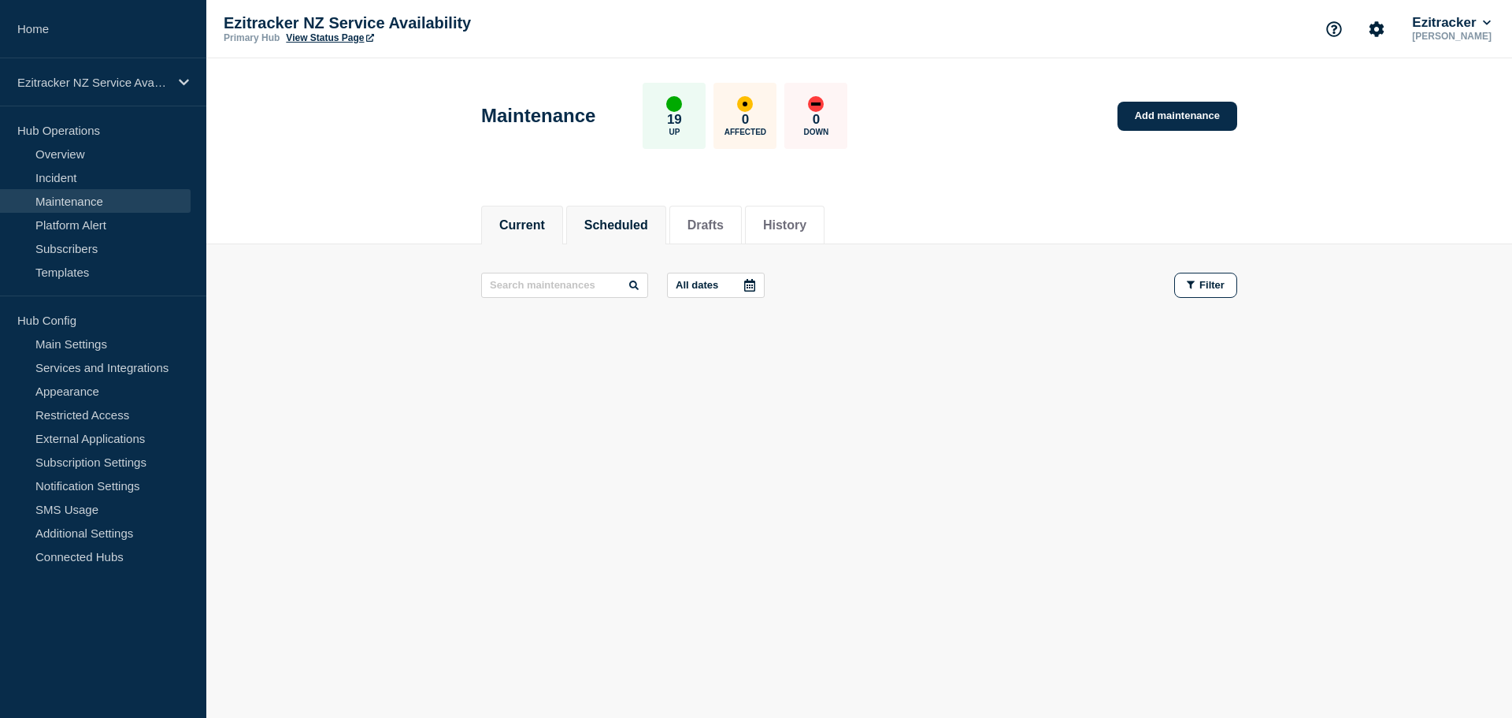
click at [588, 241] on li "Scheduled" at bounding box center [616, 225] width 100 height 39
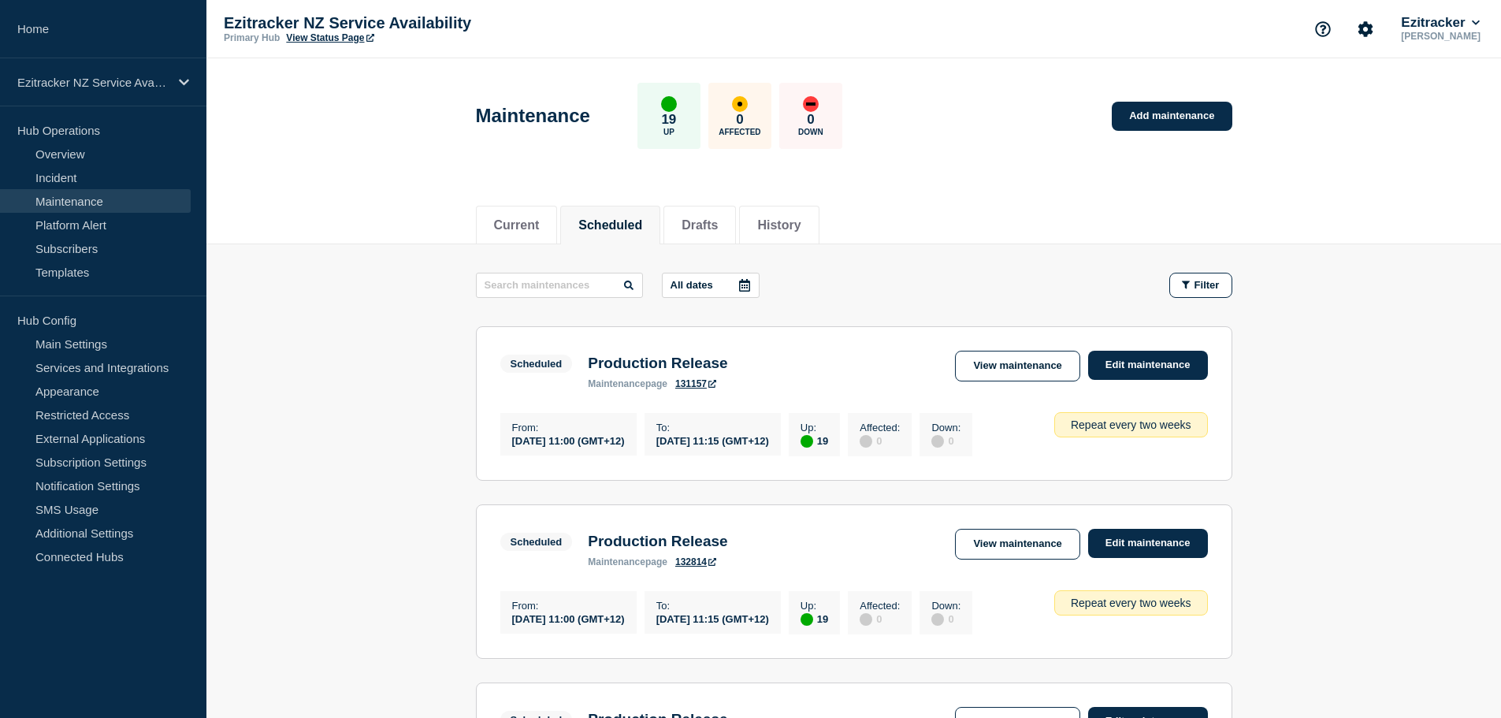
click at [741, 283] on icon at bounding box center [744, 285] width 13 height 13
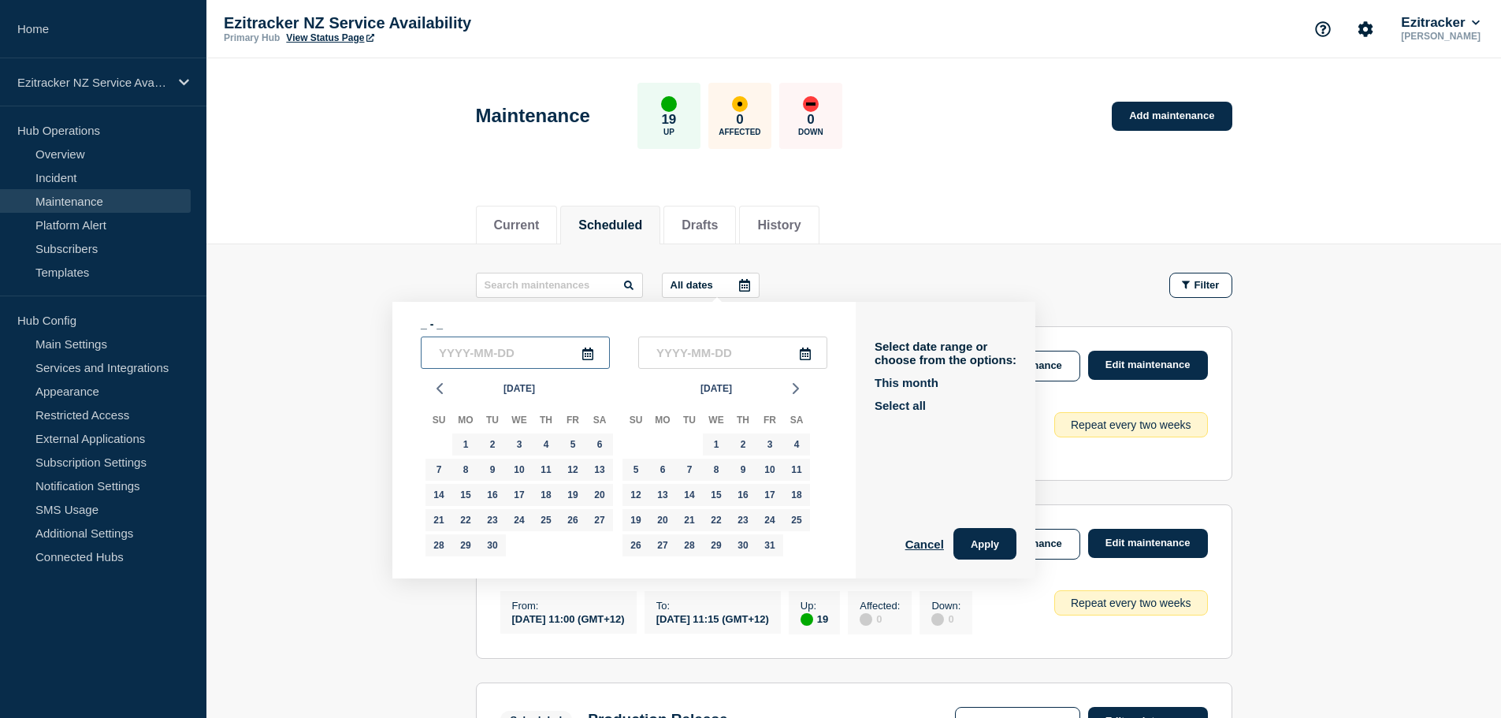
click at [579, 356] on input "text" at bounding box center [515, 352] width 189 height 32
type input "2026-04-01"
click at [766, 355] on input "text" at bounding box center [732, 352] width 189 height 32
type input "2026-11-01"
click at [1007, 543] on button "Apply" at bounding box center [984, 544] width 63 height 32
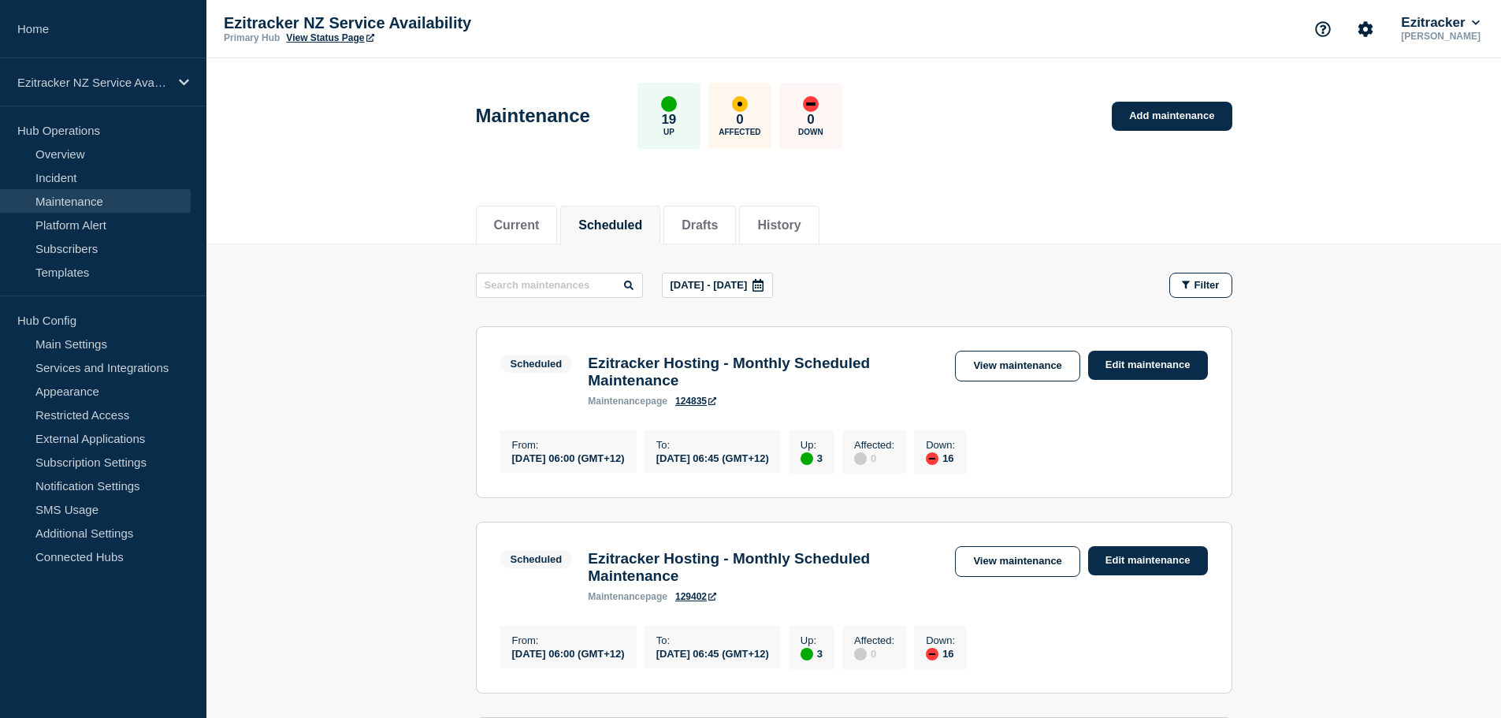
click at [1006, 290] on div "Apr, 1 2026 - Nov, 1 2026 Filter" at bounding box center [854, 285] width 756 height 25
